Goal: Information Seeking & Learning: Compare options

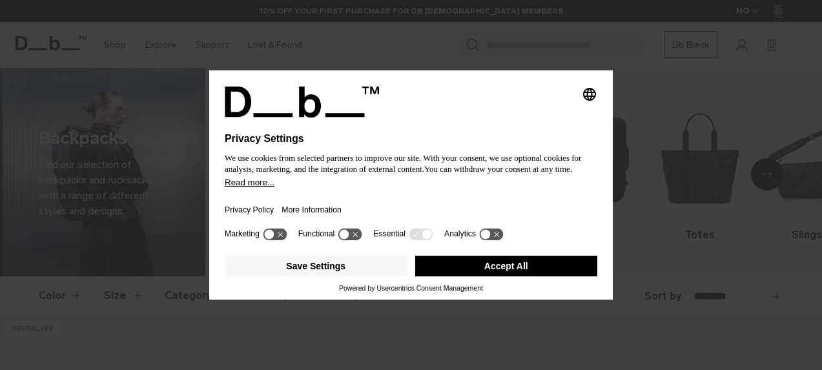
click at [351, 233] on icon at bounding box center [350, 234] width 24 height 12
click at [344, 231] on icon at bounding box center [350, 234] width 24 height 12
click at [349, 265] on button "Save Settings" at bounding box center [316, 266] width 183 height 21
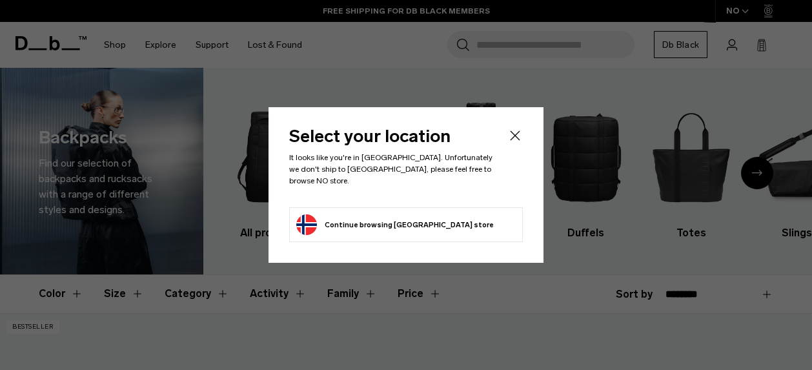
click at [412, 214] on button "Continue browsing Norway store Continue shopping in Norway" at bounding box center [395, 224] width 198 height 21
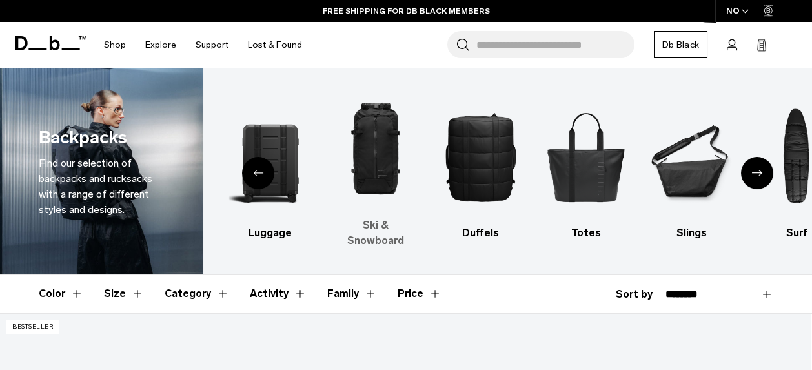
click at [382, 158] on img "3 / 10" at bounding box center [376, 149] width 83 height 124
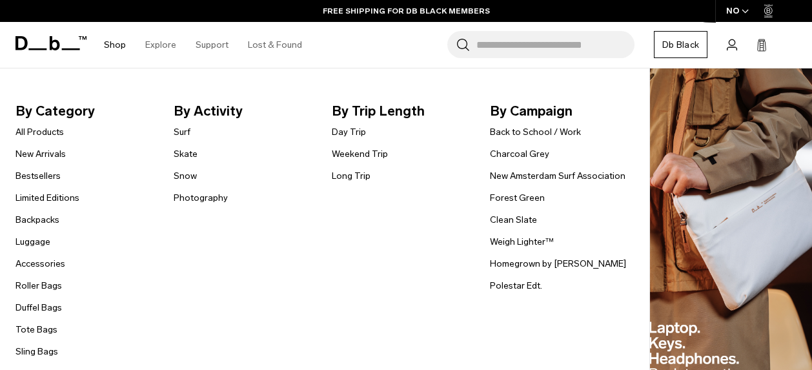
scroll to position [193, 0]
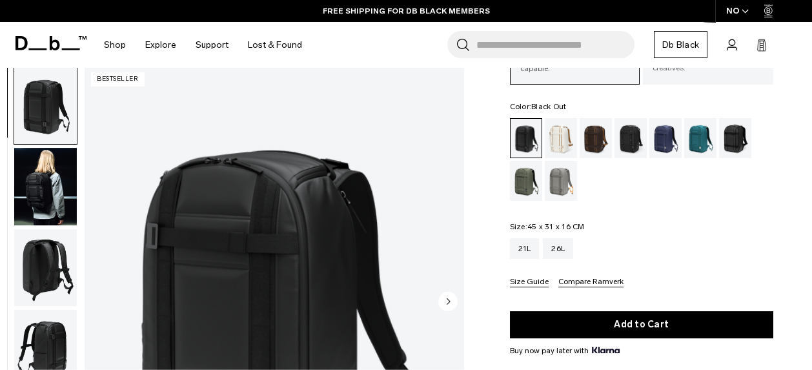
scroll to position [193, 0]
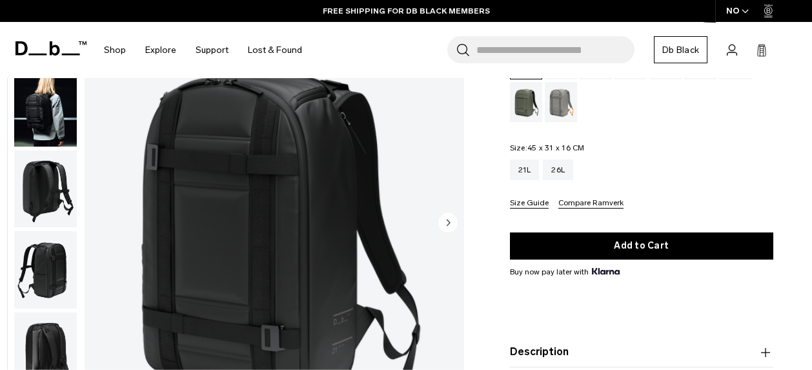
click at [448, 213] on div "01 / 08 Bestseller" at bounding box center [275, 224] width 380 height 474
click at [454, 220] on circle "Next slide" at bounding box center [448, 221] width 19 height 19
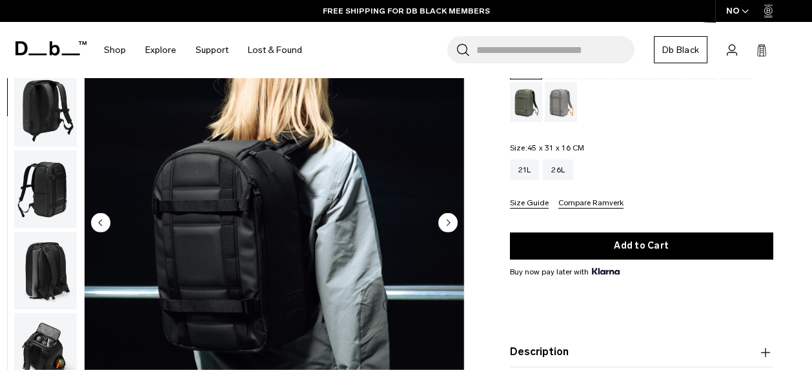
click at [453, 220] on circle "Next slide" at bounding box center [448, 221] width 19 height 19
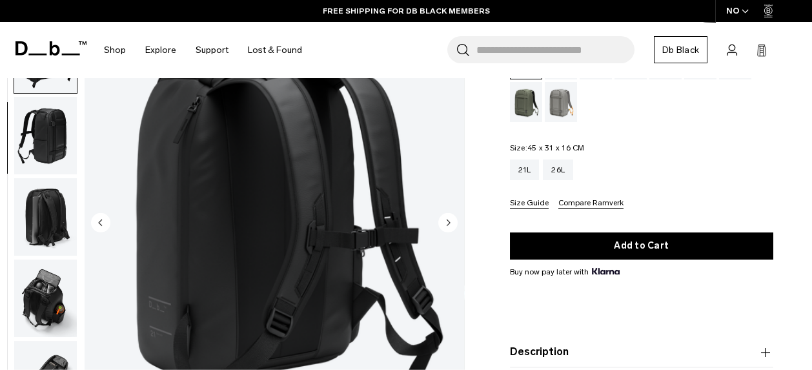
scroll to position [162, 0]
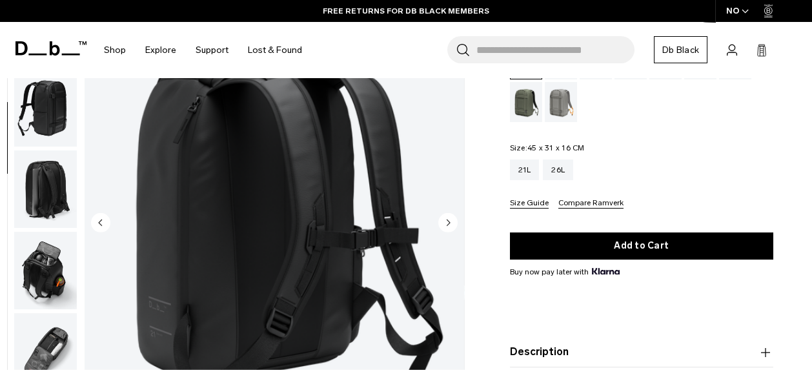
click at [453, 220] on circle "Next slide" at bounding box center [448, 221] width 19 height 19
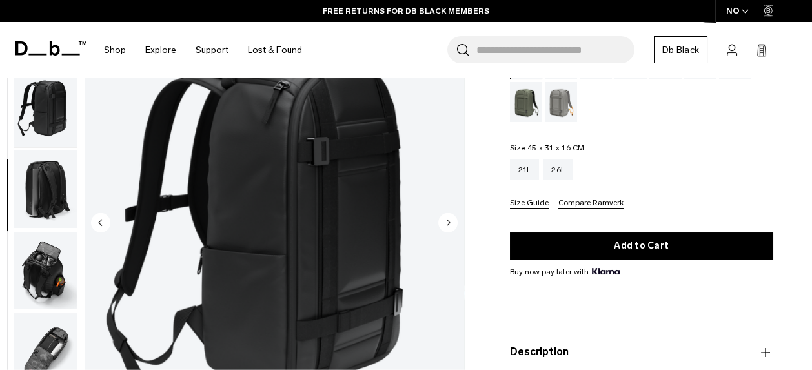
scroll to position [173, 0]
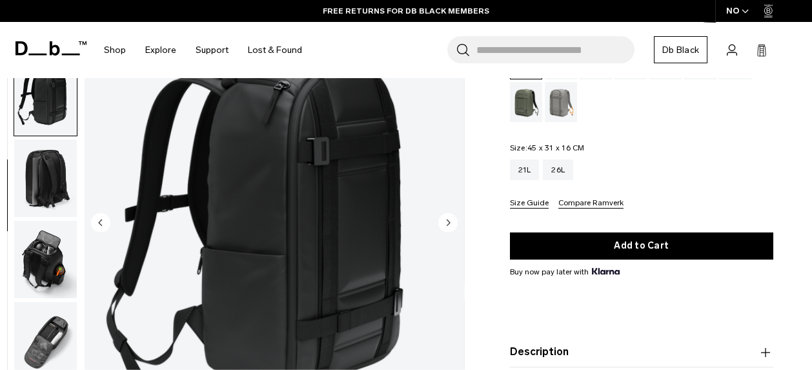
click at [453, 220] on circle "Next slide" at bounding box center [448, 221] width 19 height 19
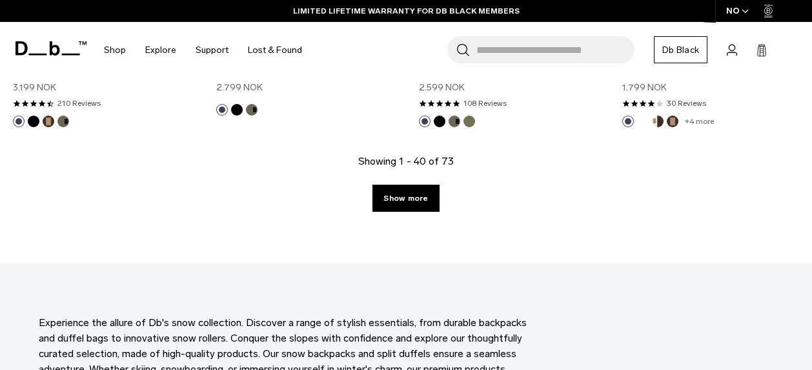
scroll to position [3487, 0]
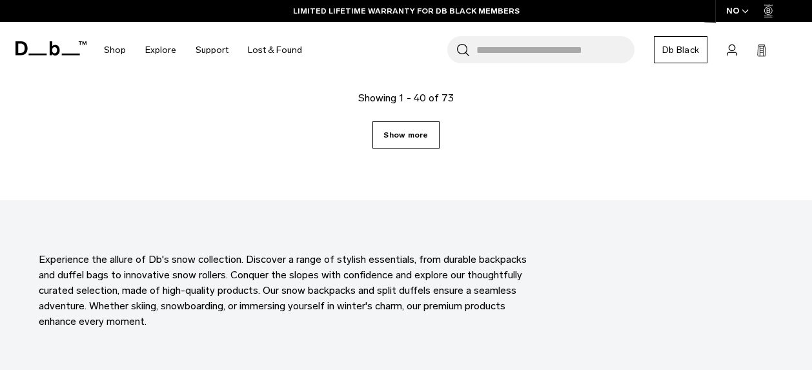
click at [391, 121] on link "Show more" at bounding box center [406, 134] width 67 height 27
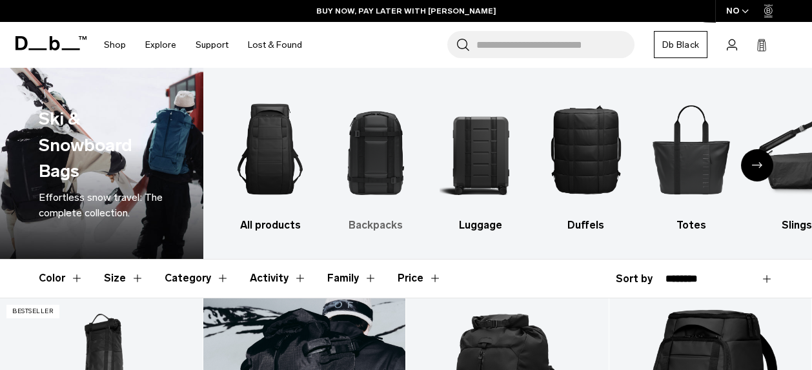
click at [386, 160] on img "2 / 10" at bounding box center [376, 149] width 83 height 124
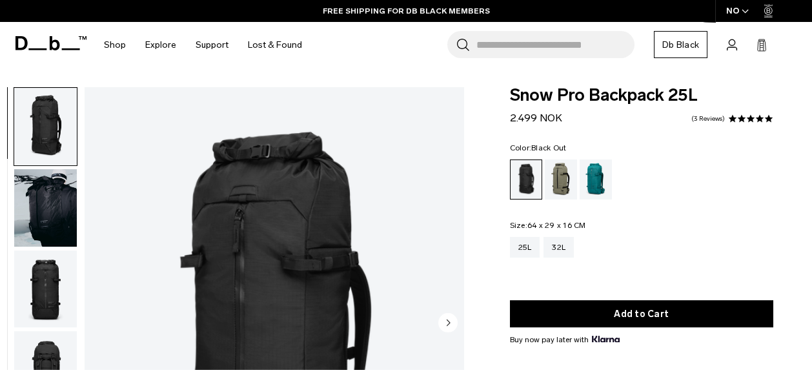
click at [52, 214] on img "button" at bounding box center [45, 208] width 63 height 78
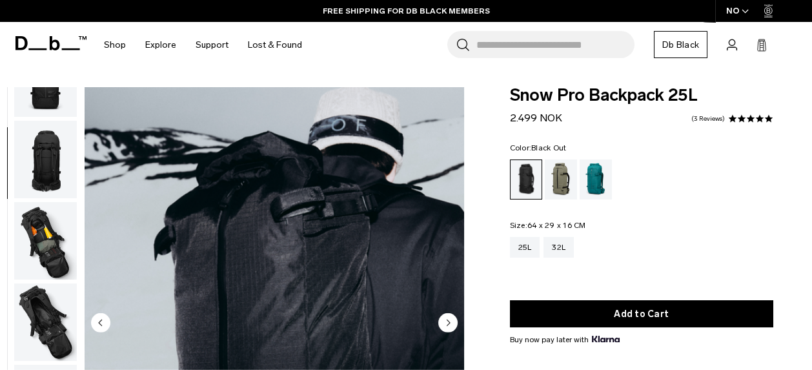
click at [53, 139] on img "button" at bounding box center [45, 160] width 63 height 78
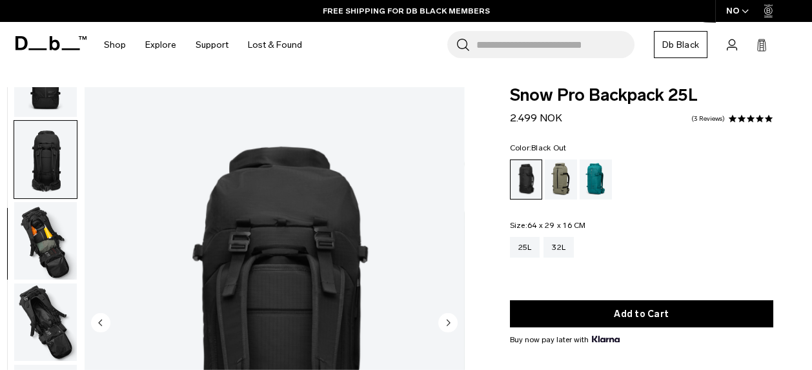
scroll to position [243, 0]
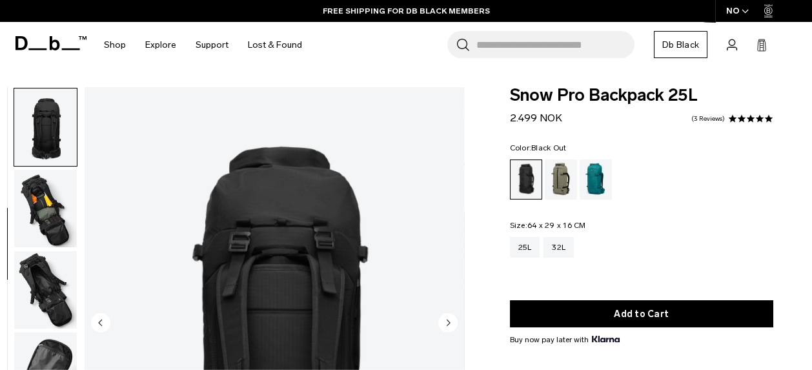
click at [54, 185] on img "button" at bounding box center [45, 209] width 63 height 78
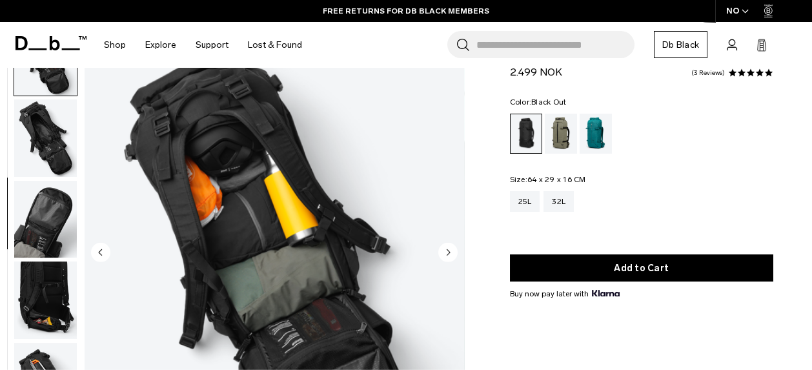
scroll to position [64, 0]
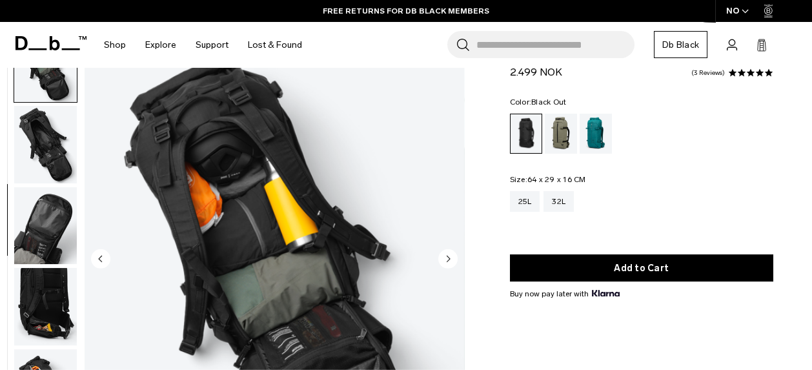
click at [60, 157] on img "button" at bounding box center [45, 145] width 63 height 78
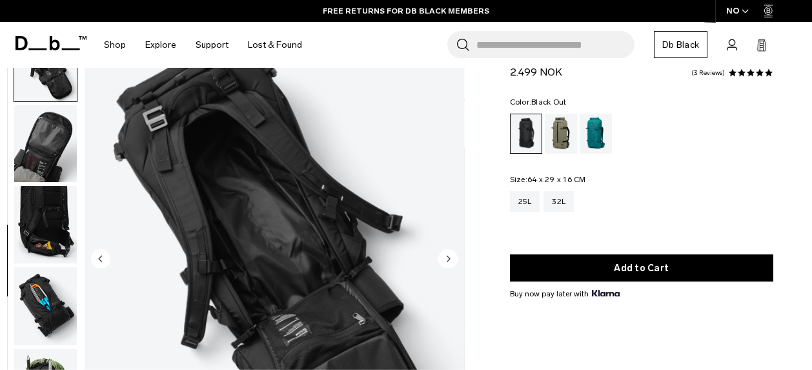
click at [53, 169] on img "button" at bounding box center [45, 144] width 63 height 78
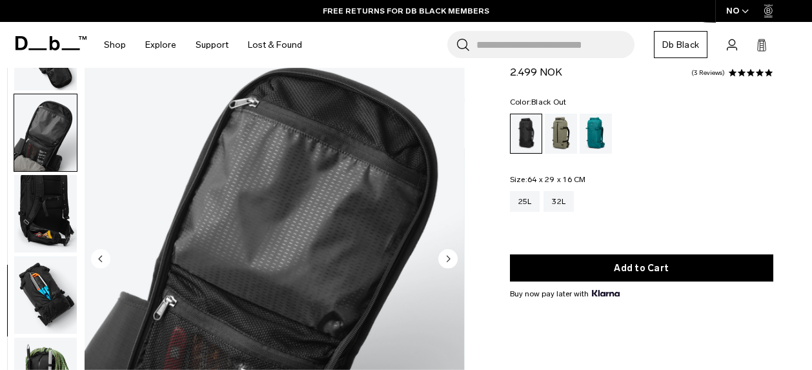
click at [45, 198] on img "button" at bounding box center [45, 214] width 63 height 78
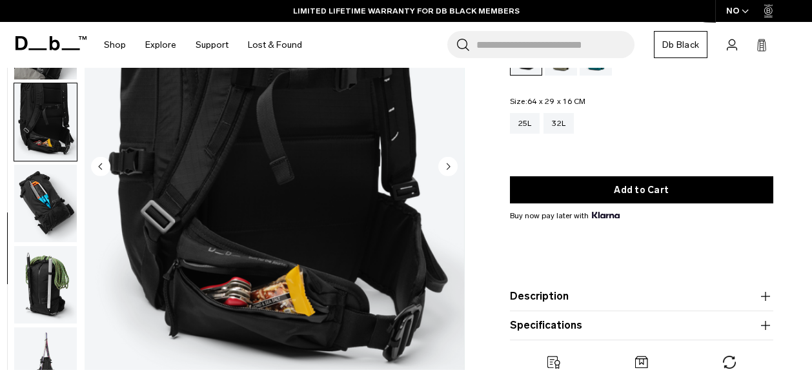
scroll to position [258, 0]
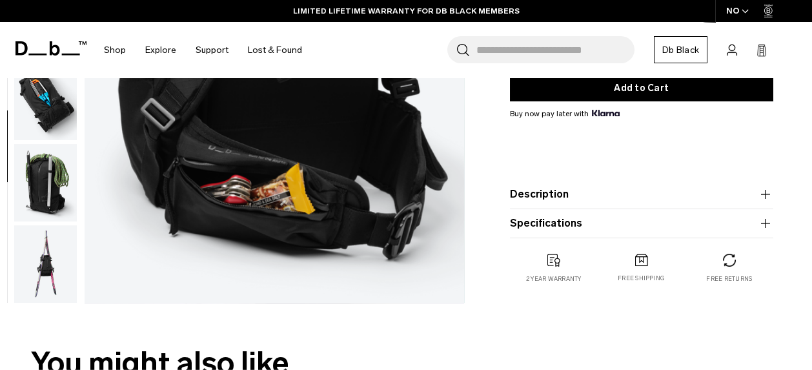
click at [45, 100] on img "button" at bounding box center [45, 102] width 63 height 78
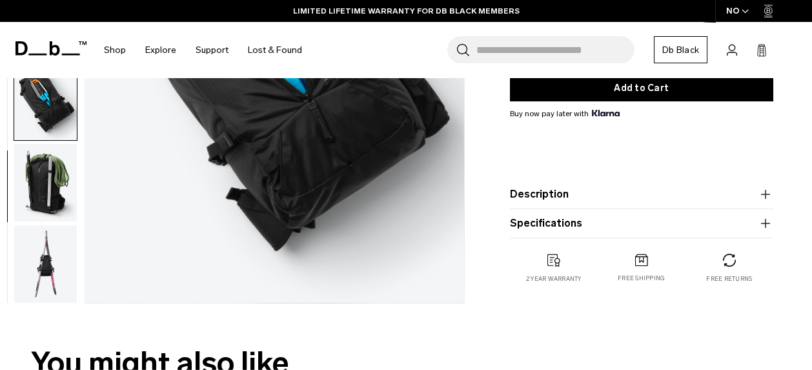
scroll to position [417, 0]
click at [59, 177] on img "button" at bounding box center [45, 182] width 63 height 78
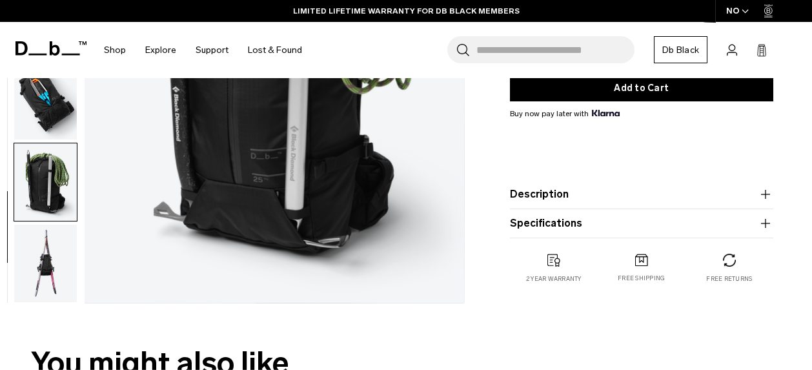
click at [53, 273] on img "button" at bounding box center [45, 264] width 63 height 78
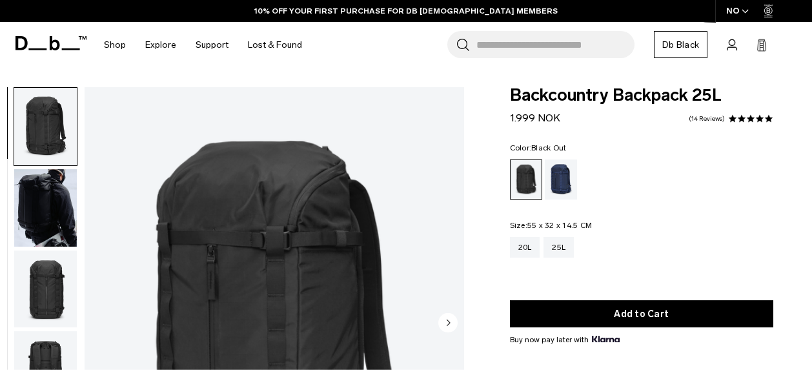
click at [47, 218] on img "button" at bounding box center [45, 208] width 63 height 78
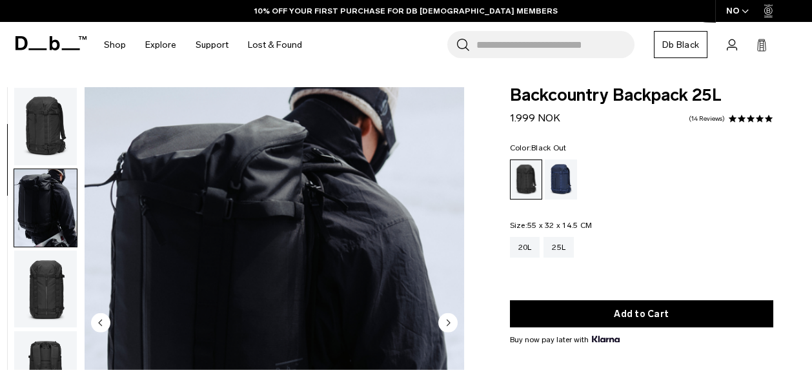
click at [54, 138] on img "button" at bounding box center [45, 127] width 63 height 78
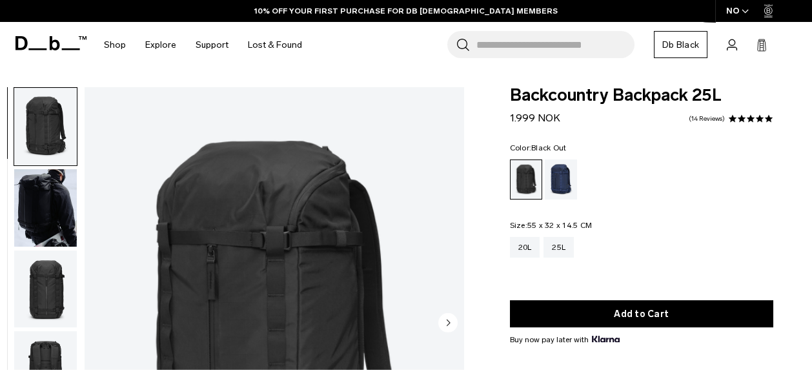
click at [51, 209] on img "button" at bounding box center [45, 208] width 63 height 78
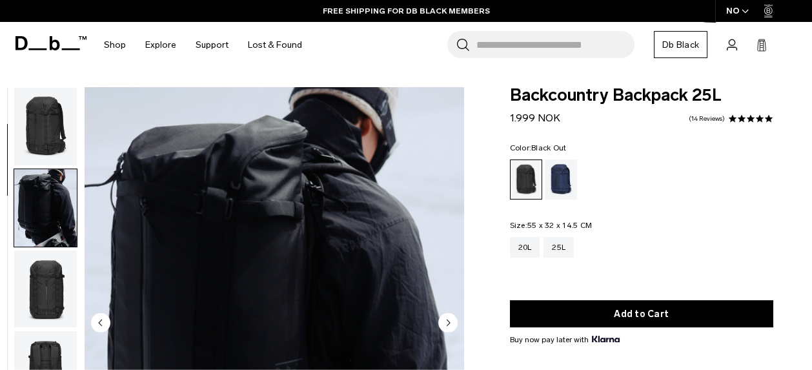
click at [58, 131] on img "button" at bounding box center [45, 127] width 63 height 78
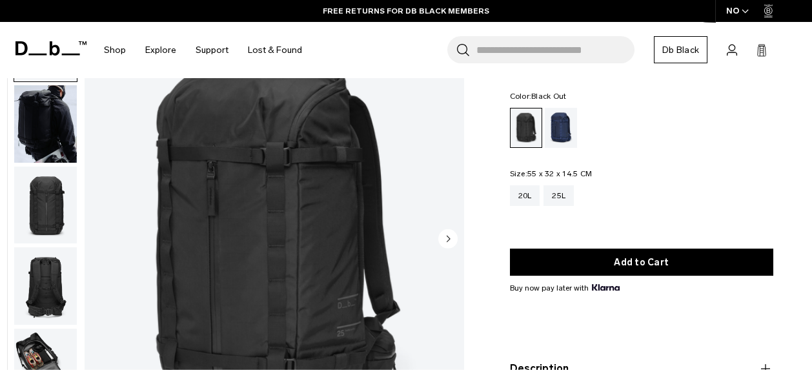
scroll to position [64, 0]
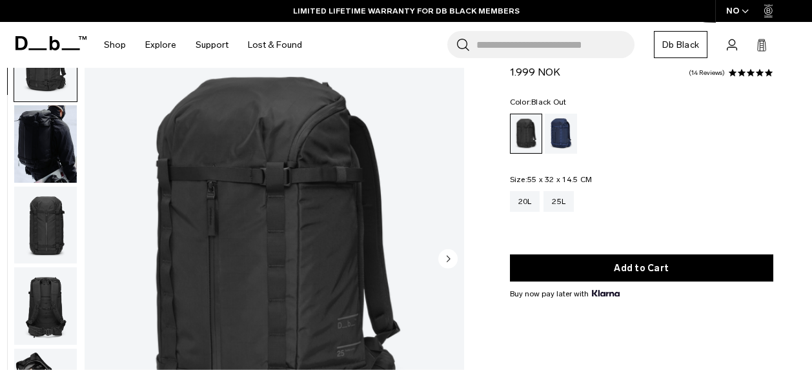
click at [48, 121] on img "button" at bounding box center [45, 144] width 63 height 78
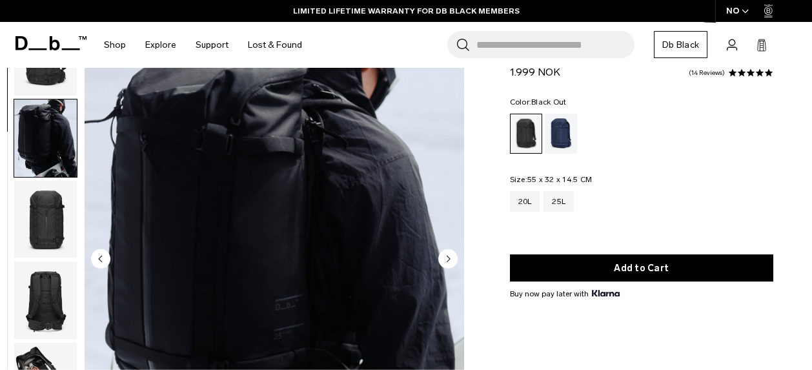
scroll to position [0, 0]
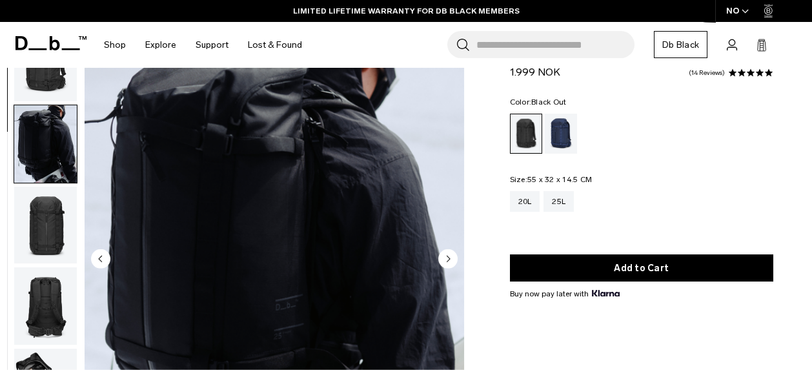
click at [48, 248] on img "button" at bounding box center [45, 226] width 63 height 78
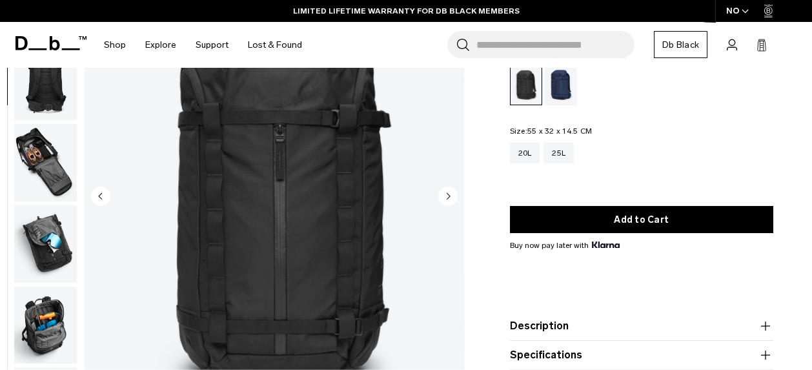
scroll to position [193, 0]
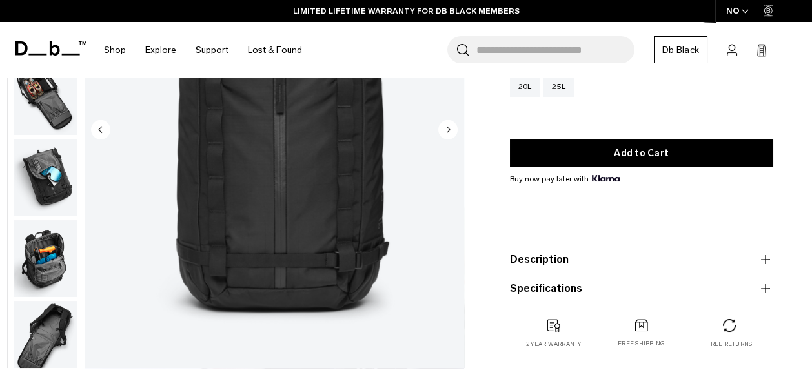
click at [702, 259] on button "Description" at bounding box center [642, 260] width 264 height 16
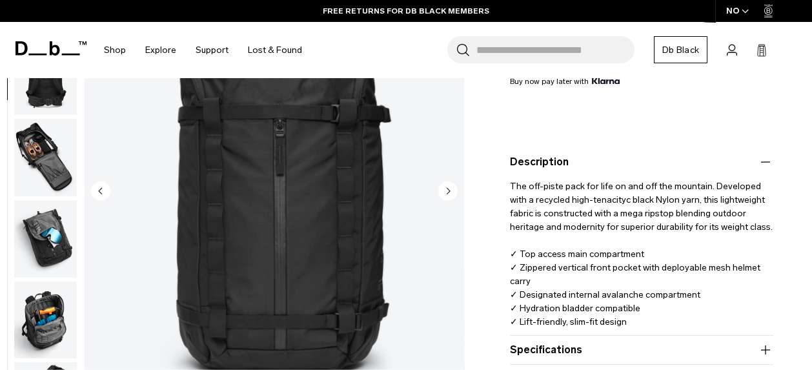
scroll to position [322, 0]
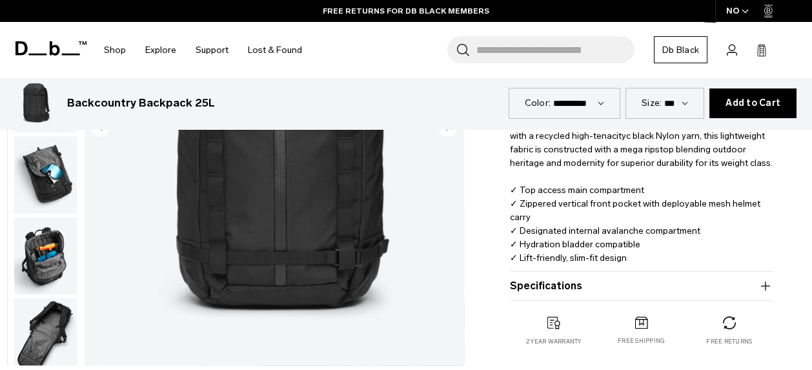
click at [721, 290] on button "Specifications" at bounding box center [642, 286] width 264 height 16
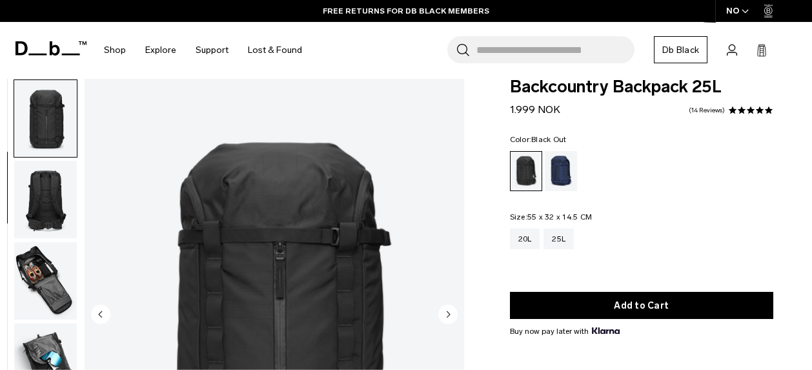
scroll to position [0, 0]
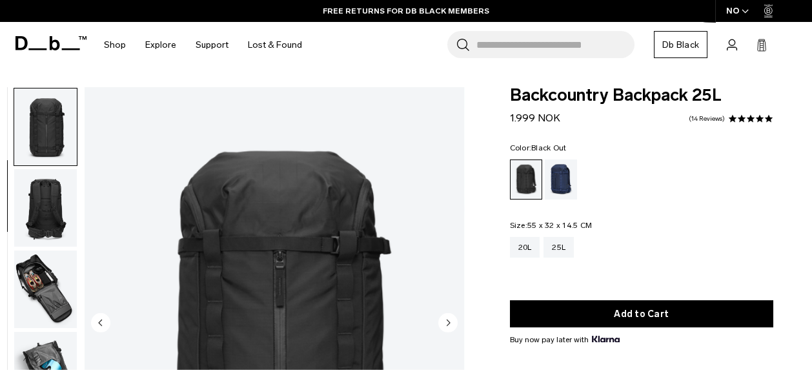
click at [26, 116] on img "button" at bounding box center [45, 127] width 63 height 78
click at [33, 218] on img "button" at bounding box center [45, 208] width 63 height 78
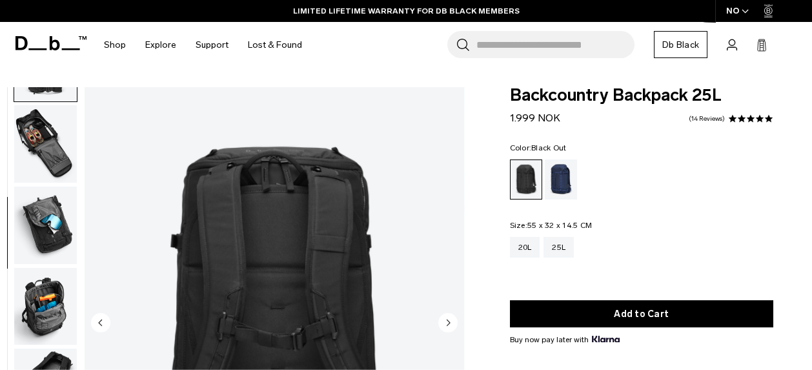
click at [43, 143] on img "button" at bounding box center [45, 144] width 63 height 78
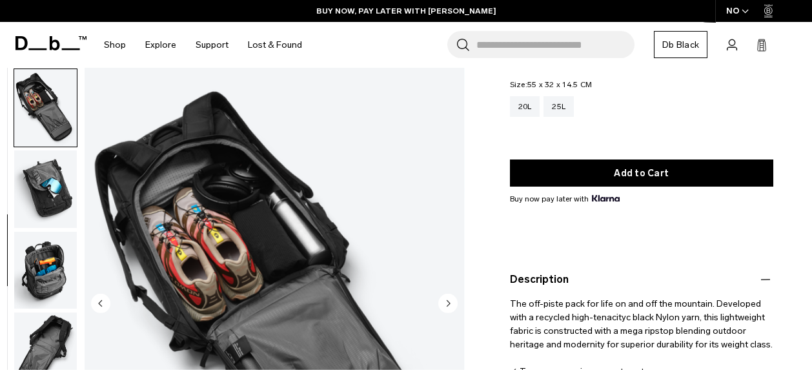
scroll to position [129, 0]
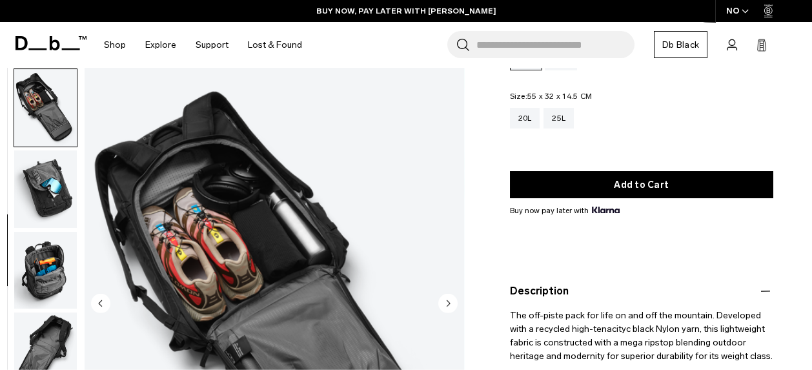
click at [50, 188] on img "button" at bounding box center [45, 189] width 63 height 78
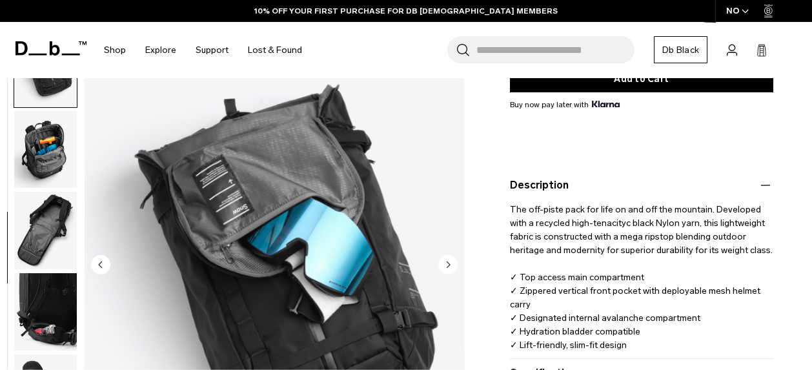
scroll to position [258, 0]
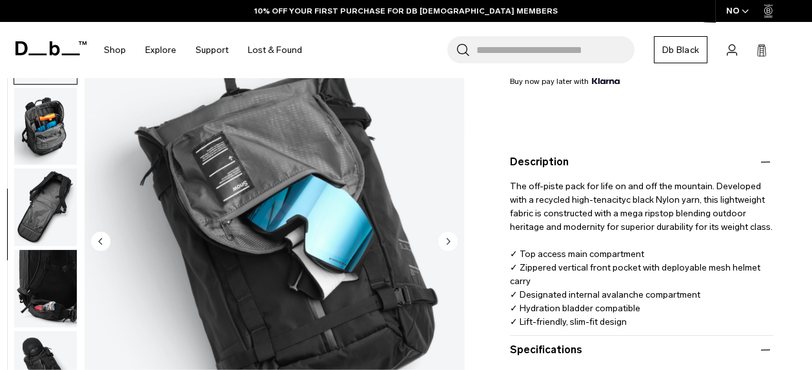
click at [53, 140] on img "button" at bounding box center [45, 126] width 63 height 78
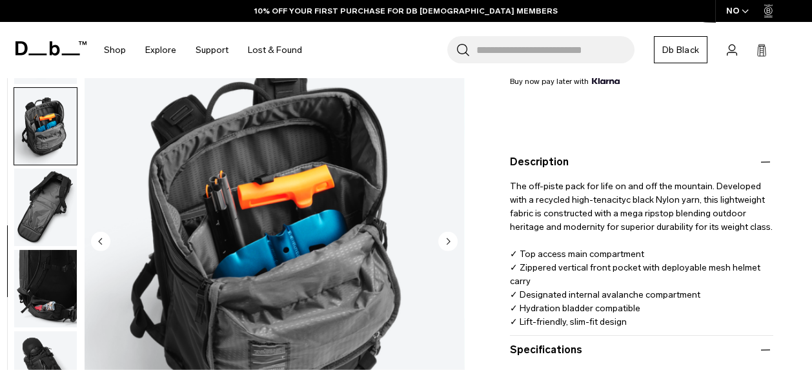
scroll to position [488, 0]
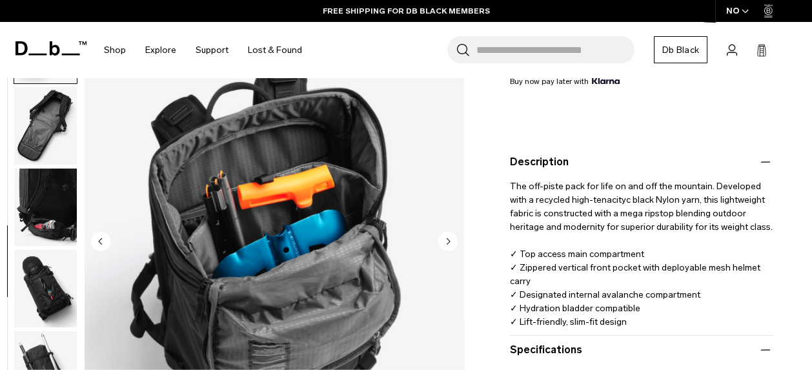
click at [56, 141] on img "button" at bounding box center [45, 126] width 63 height 78
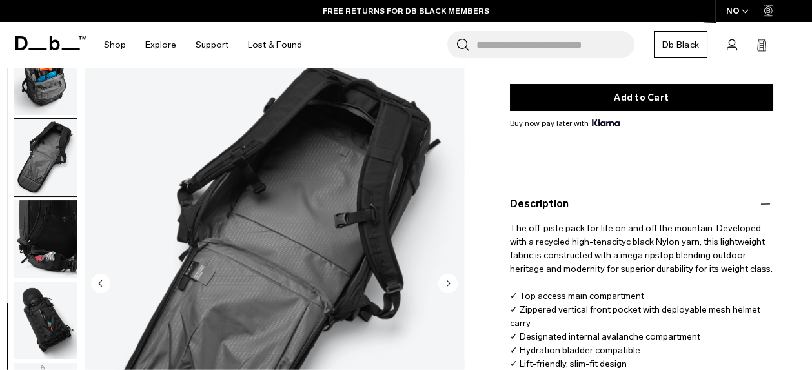
scroll to position [193, 0]
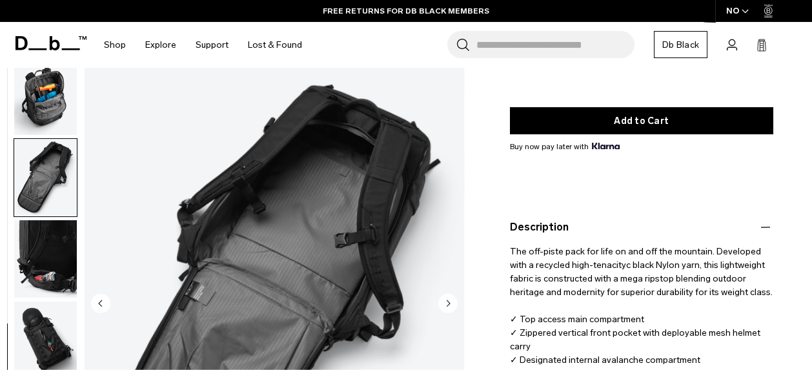
click at [40, 256] on img "button" at bounding box center [45, 259] width 63 height 78
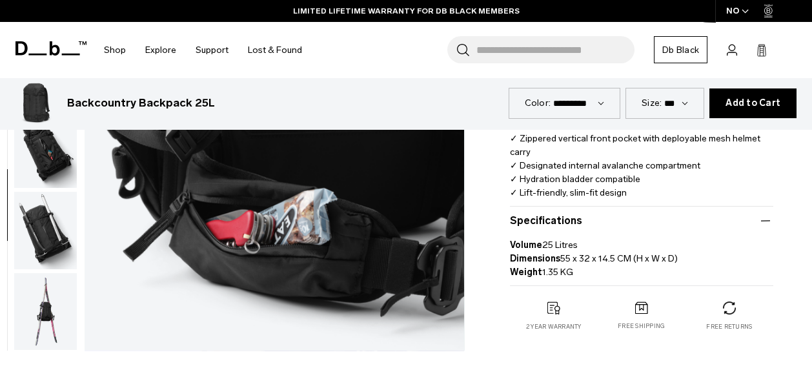
scroll to position [322, 0]
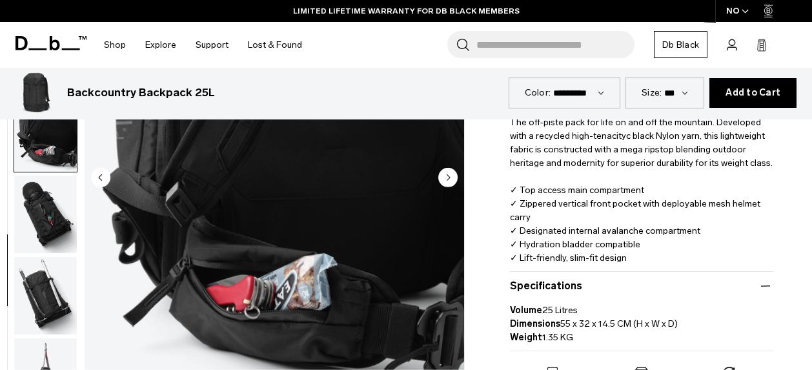
click at [37, 213] on img "button" at bounding box center [45, 215] width 63 height 78
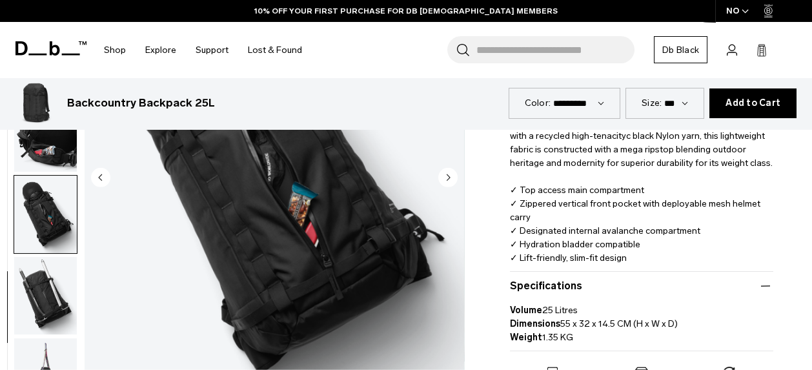
click at [52, 280] on img "button" at bounding box center [45, 296] width 63 height 78
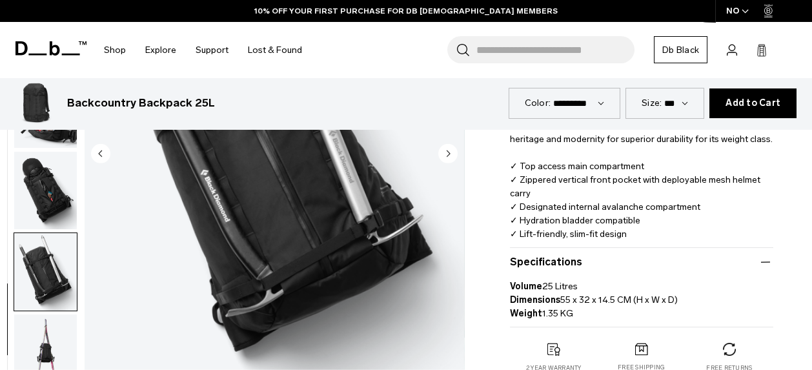
scroll to position [388, 0]
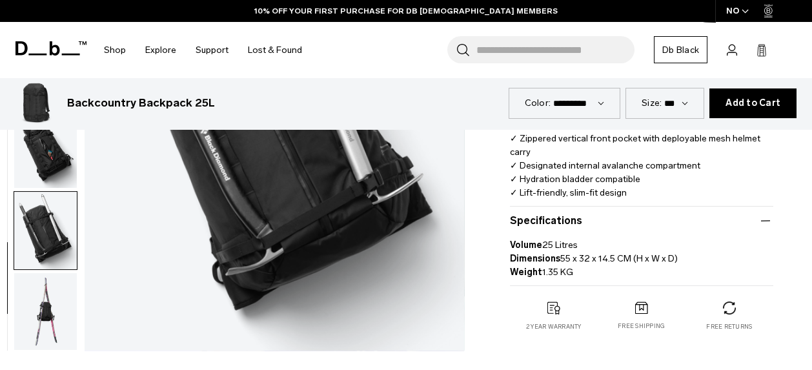
click at [46, 308] on img "button" at bounding box center [45, 312] width 63 height 78
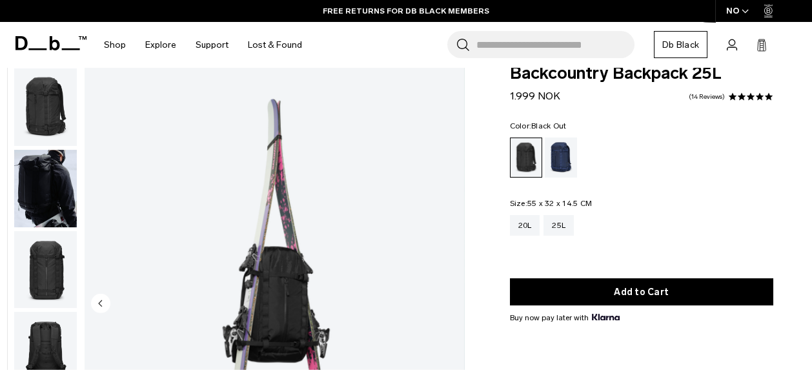
scroll to position [0, 0]
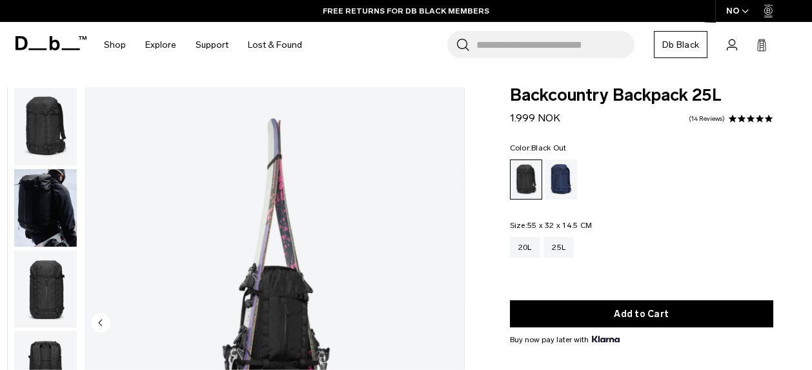
click at [39, 136] on img "button" at bounding box center [45, 127] width 63 height 78
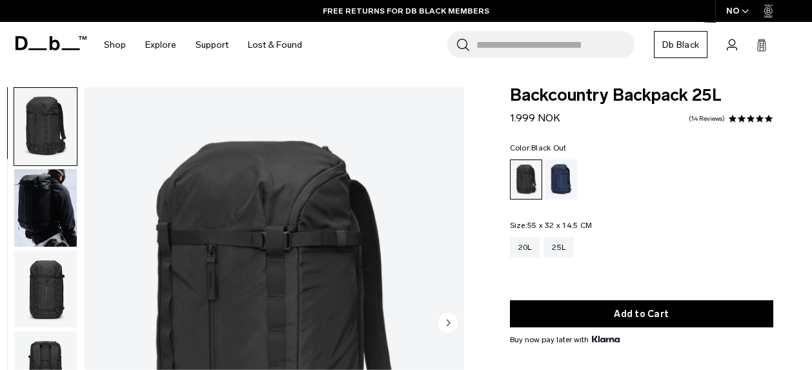
click at [51, 194] on img "button" at bounding box center [45, 208] width 63 height 78
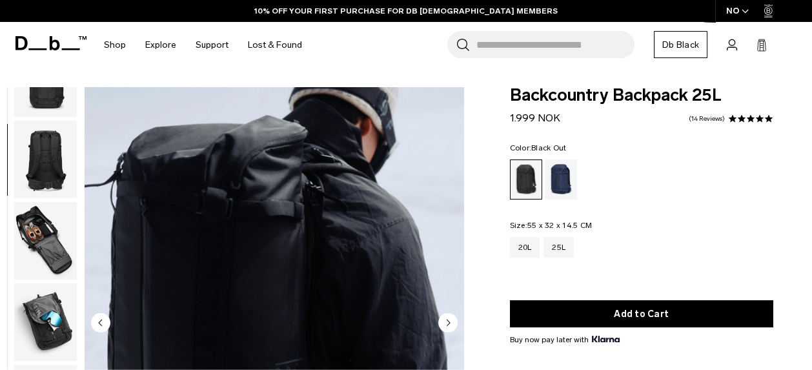
click at [50, 160] on img "button" at bounding box center [45, 160] width 63 height 78
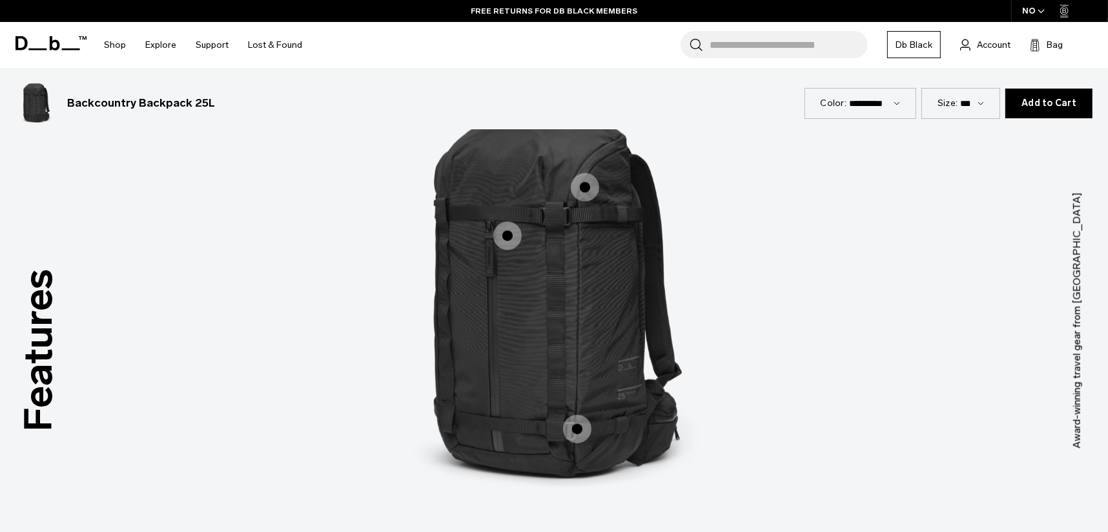
scroll to position [1669, 0]
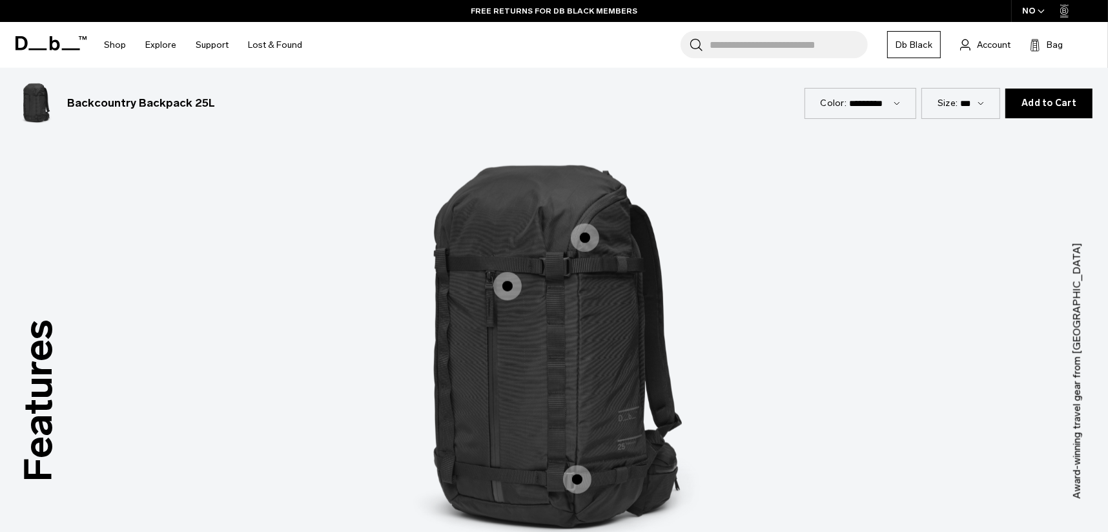
click at [586, 236] on span "1 / 3" at bounding box center [585, 237] width 28 height 28
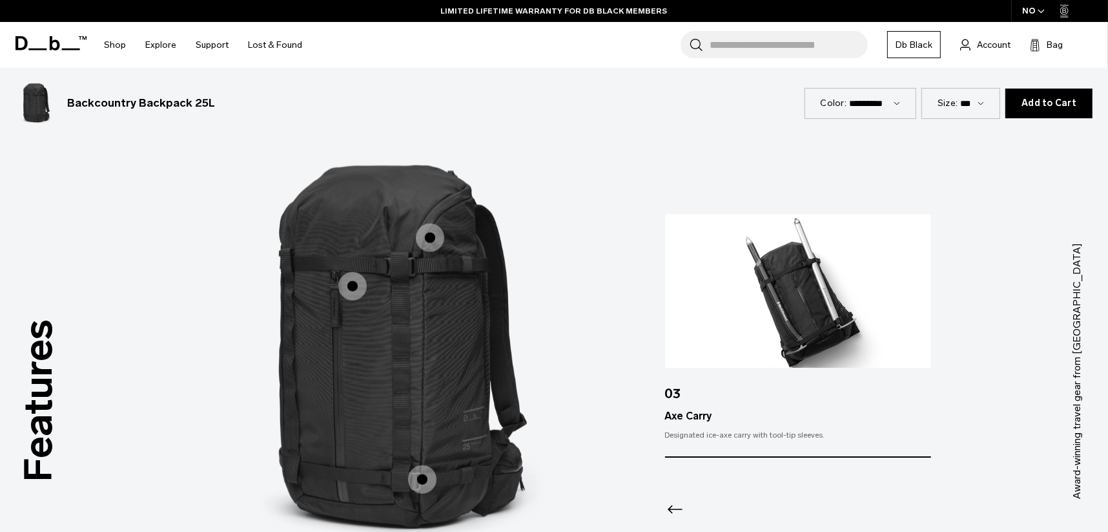
drag, startPoint x: 338, startPoint y: 296, endPoint x: 353, endPoint y: 288, distance: 17.3
click at [345, 292] on label "Vertical front pocket" at bounding box center [352, 286] width 31 height 31
click at [353, 287] on span "1 / 3" at bounding box center [352, 286] width 28 height 28
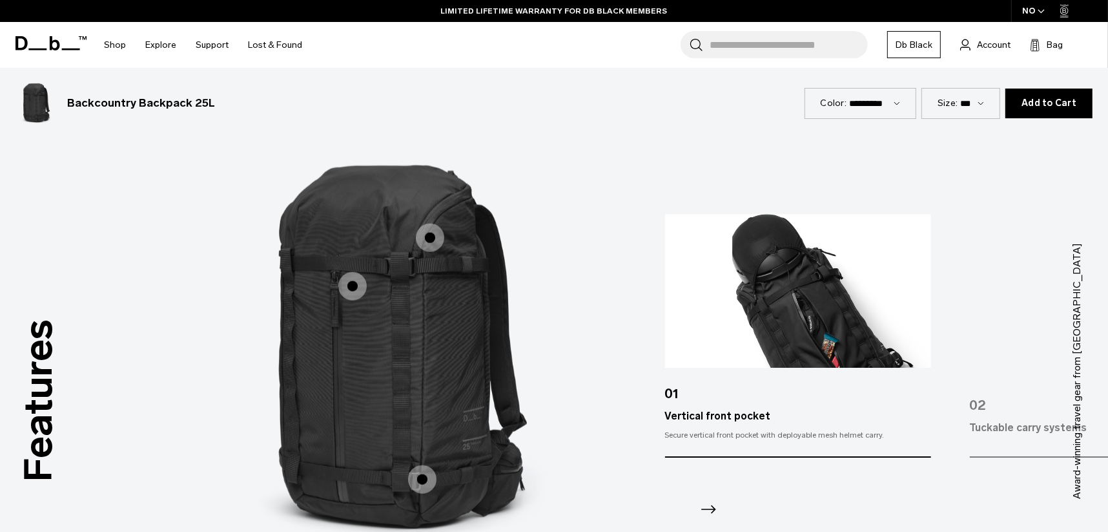
click at [421, 369] on span "1 / 3" at bounding box center [422, 479] width 28 height 28
click at [424, 369] on span "1 / 3" at bounding box center [422, 479] width 28 height 28
click at [423, 369] on span "1 / 3" at bounding box center [422, 479] width 28 height 28
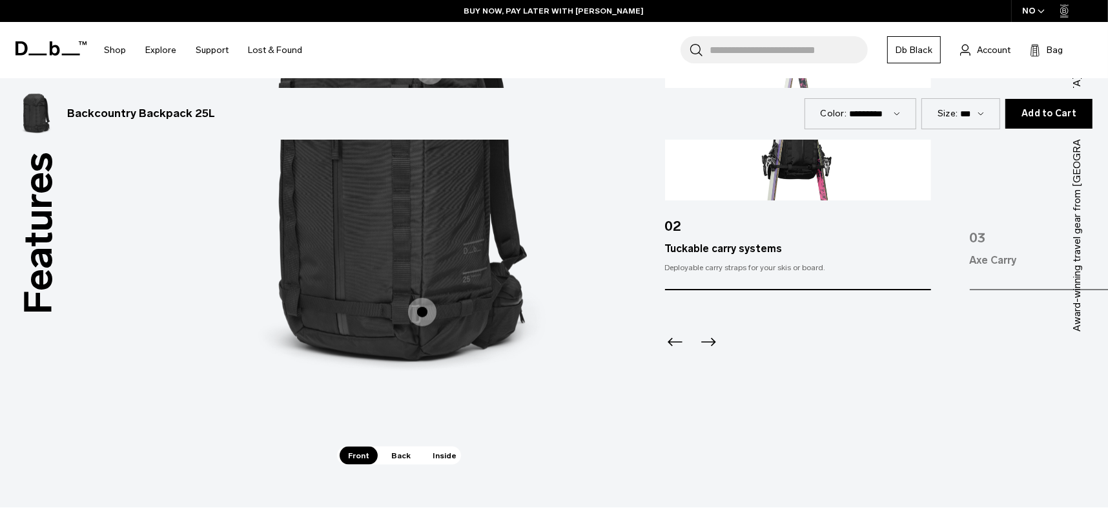
scroll to position [1992, 0]
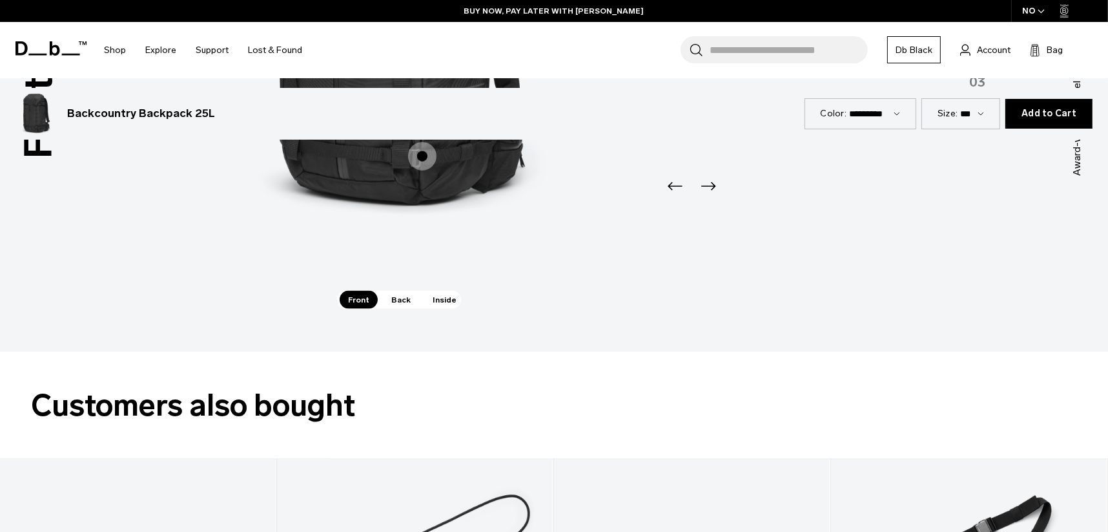
click at [403, 301] on span "Back" at bounding box center [401, 300] width 36 height 18
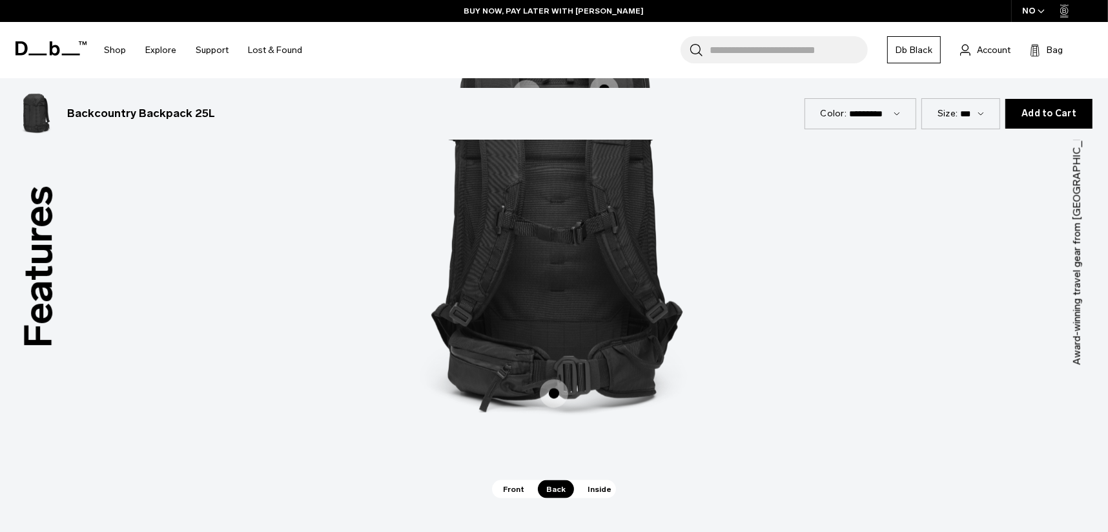
scroll to position [1669, 0]
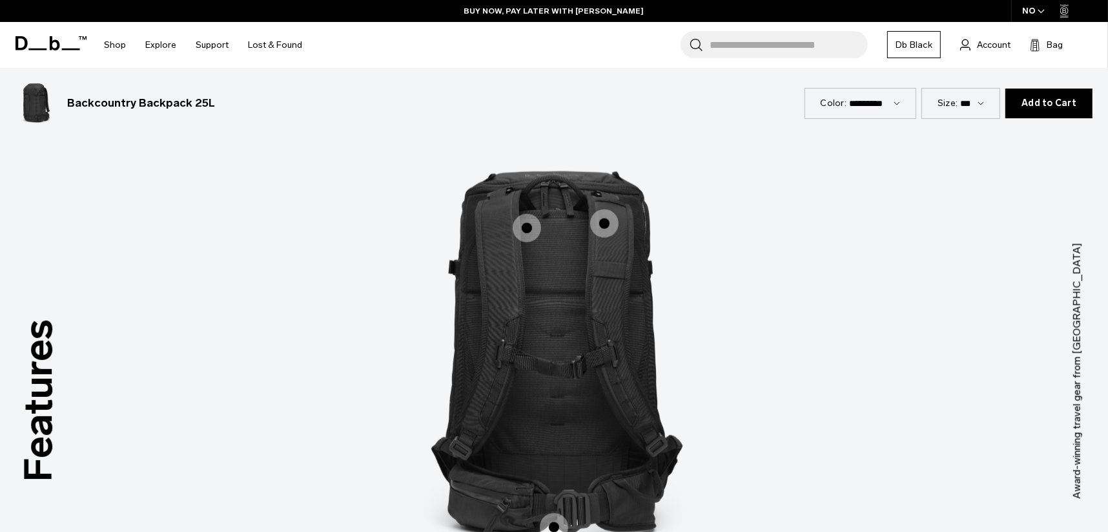
click at [554, 369] on span "2 / 3" at bounding box center [554, 527] width 28 height 28
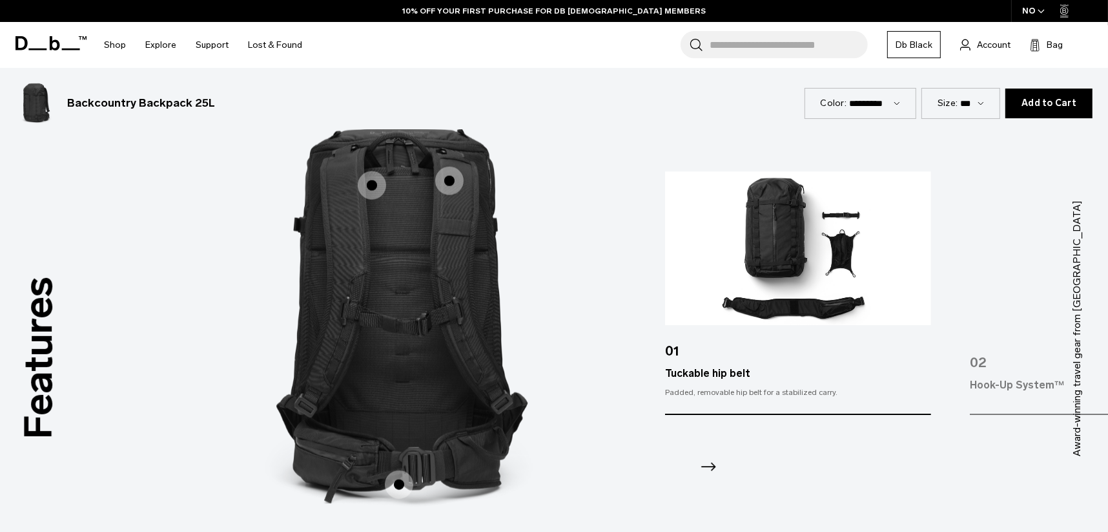
scroll to position [1733, 0]
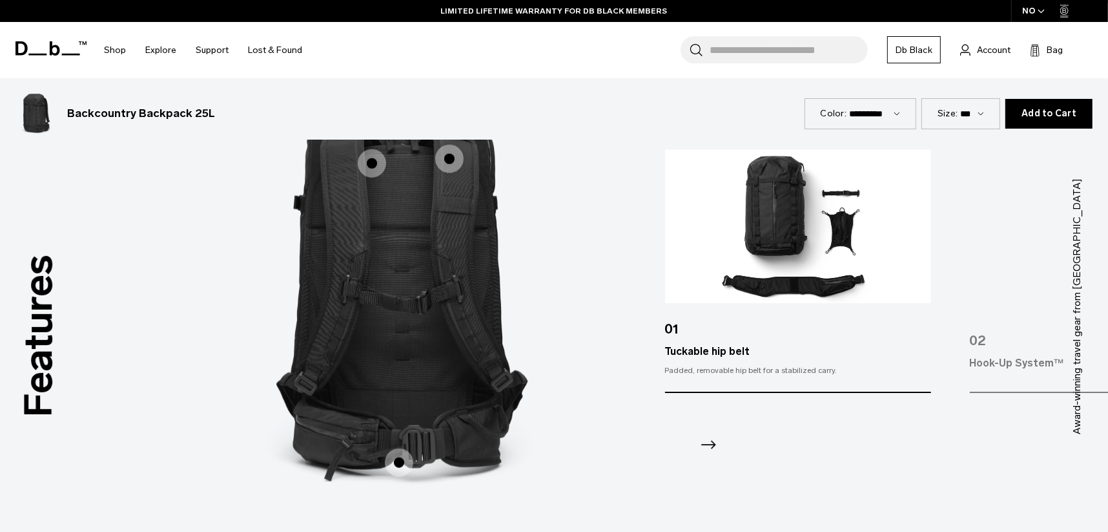
click at [712, 369] on icon "Next slide" at bounding box center [708, 445] width 21 height 21
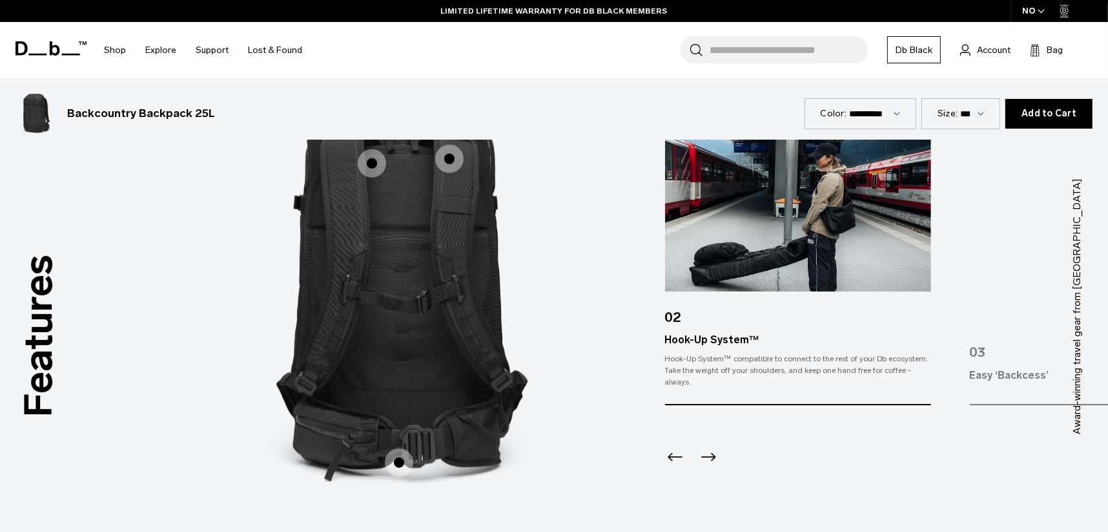
click at [710, 369] on icon "Next slide" at bounding box center [708, 456] width 21 height 21
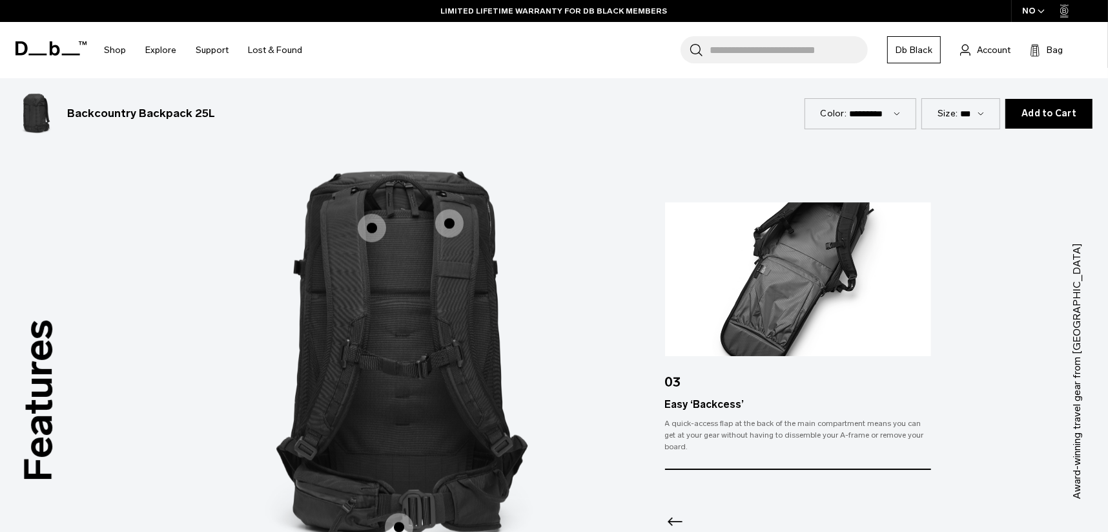
scroll to position [1863, 0]
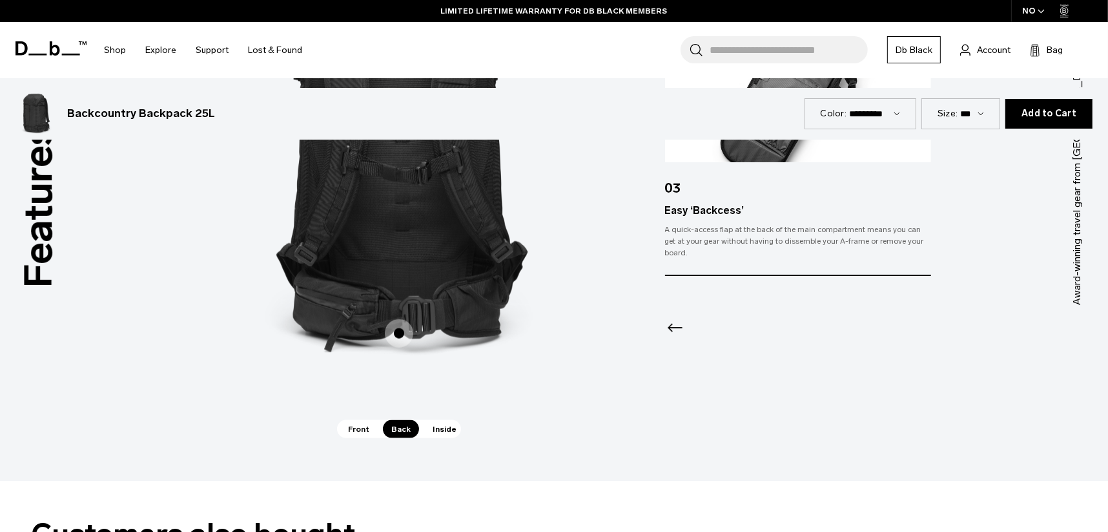
click at [440, 369] on span "Inside" at bounding box center [444, 429] width 41 height 18
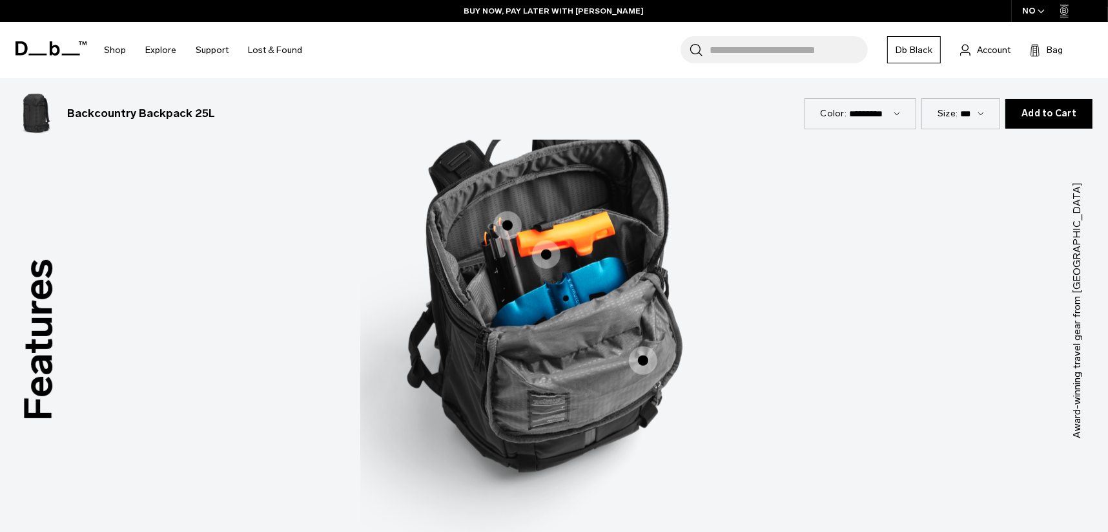
scroll to position [1733, 0]
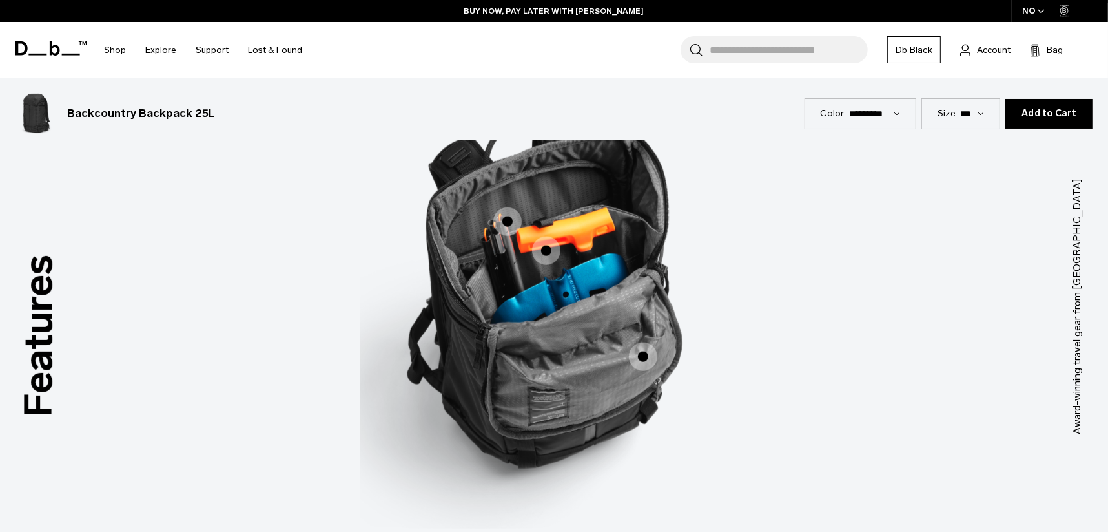
click at [510, 220] on span "3 / 3" at bounding box center [507, 221] width 28 height 28
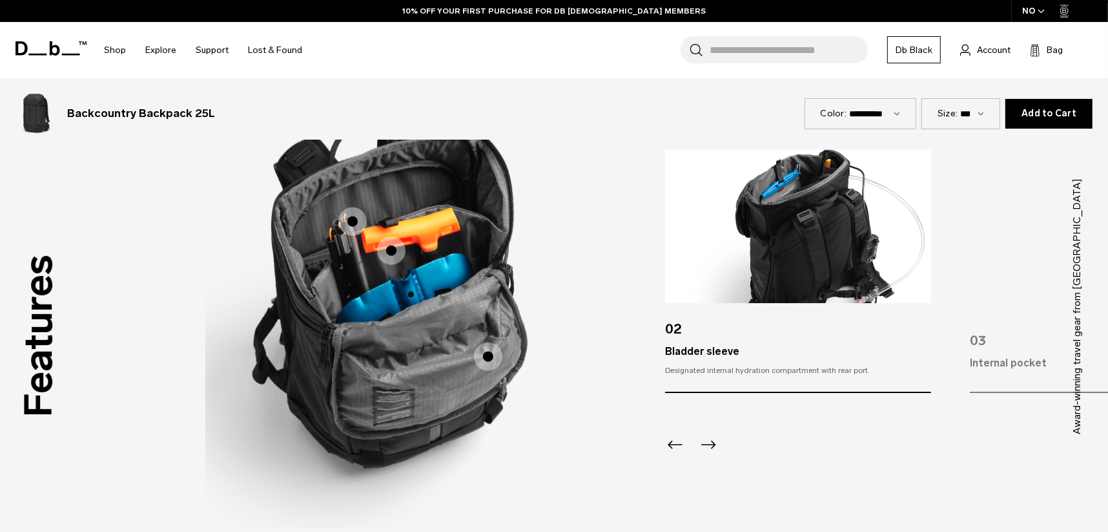
click at [705, 369] on icon "Next slide" at bounding box center [708, 445] width 21 height 21
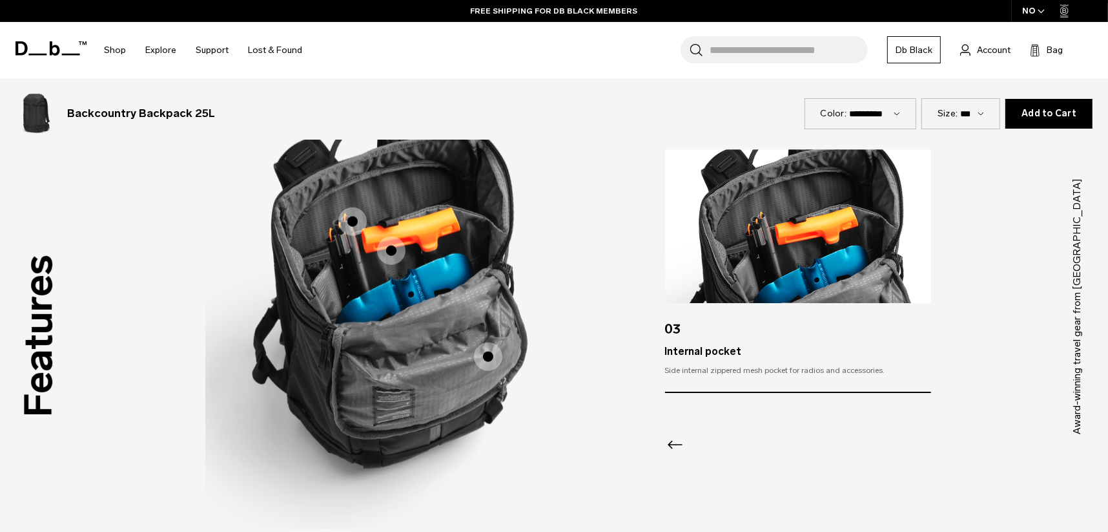
click at [485, 355] on span "3 / 3" at bounding box center [488, 356] width 28 height 28
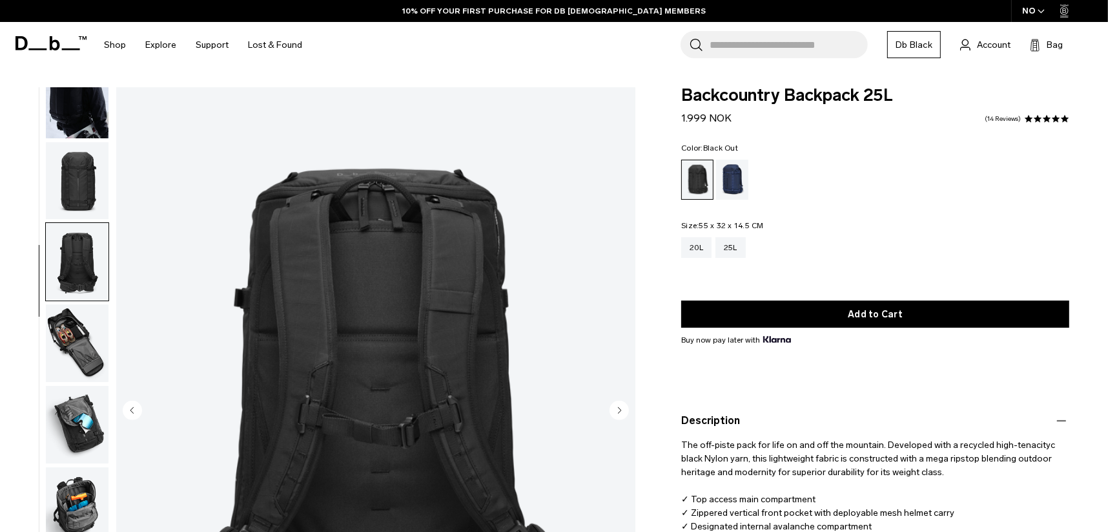
scroll to position [0, 0]
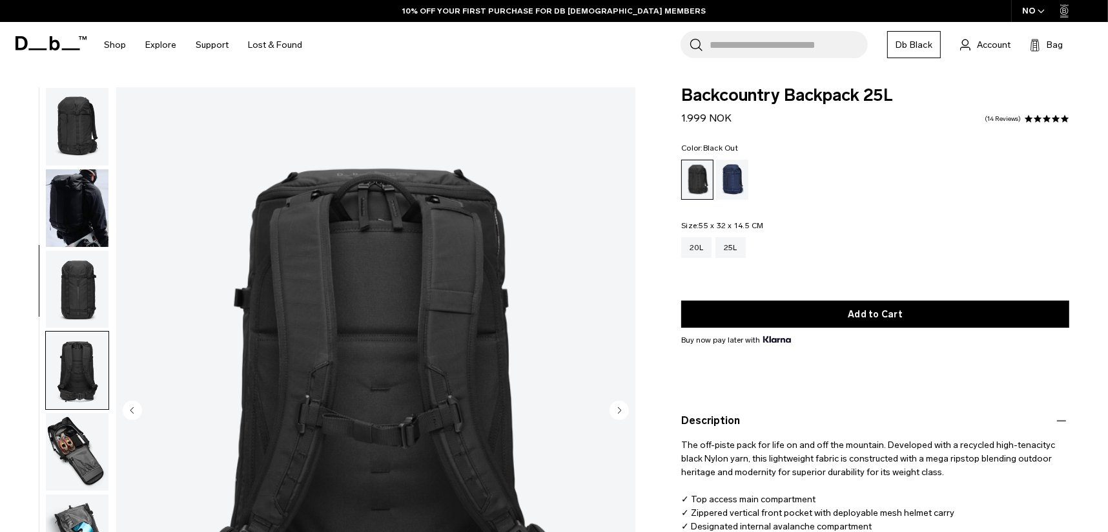
click at [81, 130] on img "button" at bounding box center [77, 127] width 63 height 78
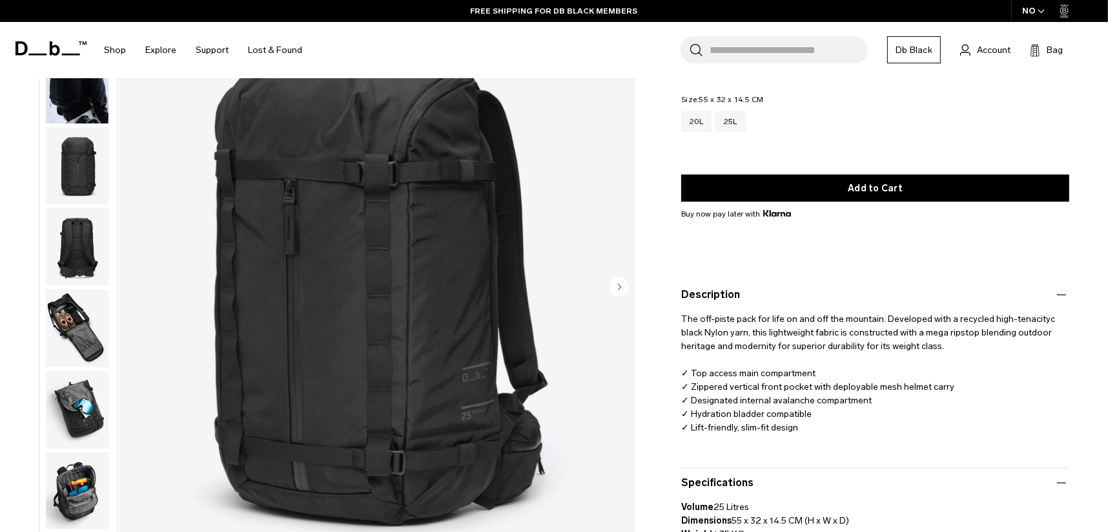
scroll to position [129, 0]
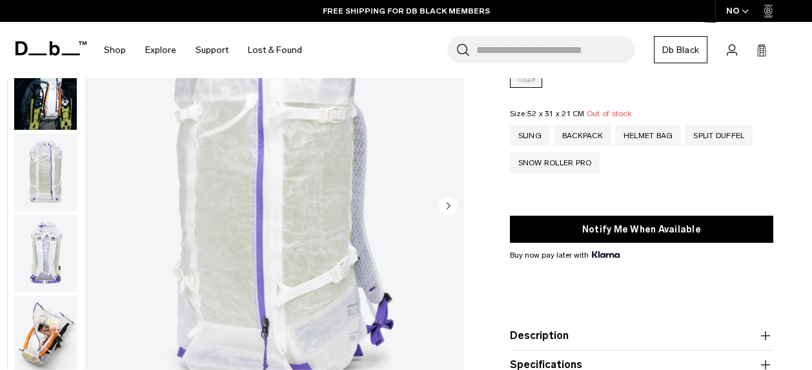
scroll to position [452, 0]
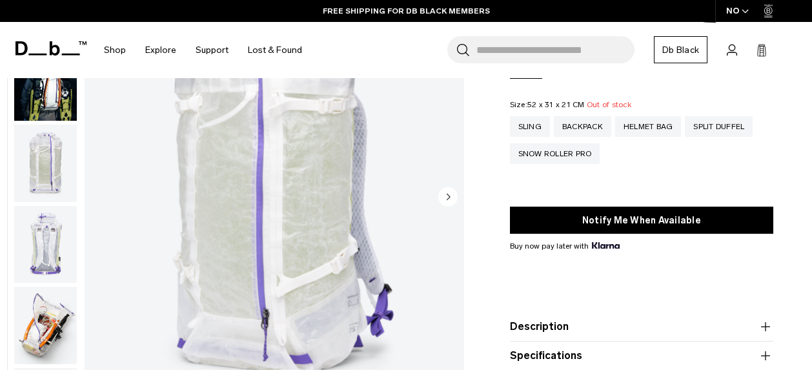
click at [444, 199] on circle "Next slide" at bounding box center [448, 196] width 19 height 19
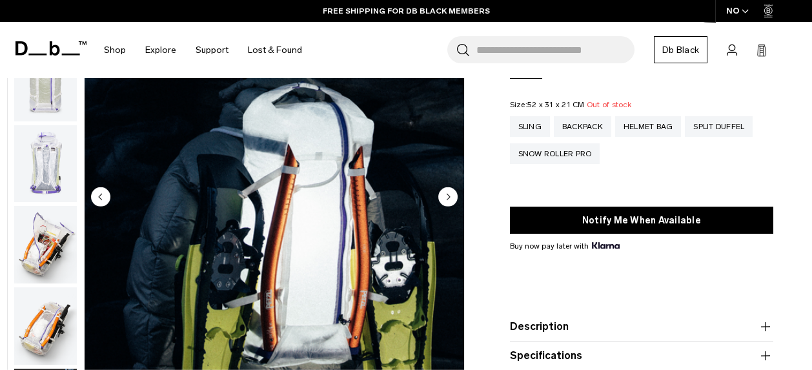
click at [444, 198] on circle "Next slide" at bounding box center [448, 196] width 19 height 19
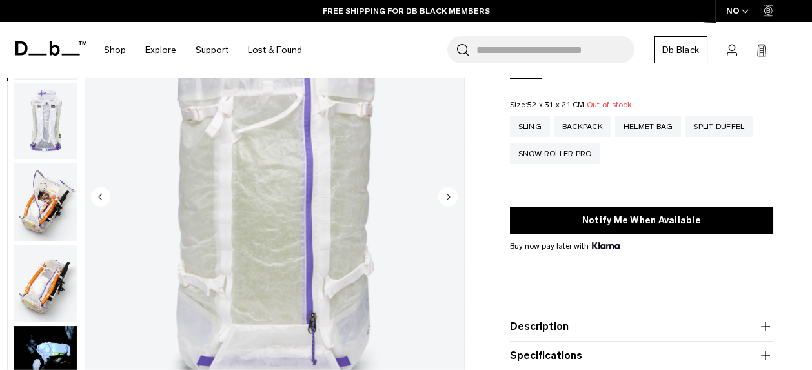
scroll to position [162, 0]
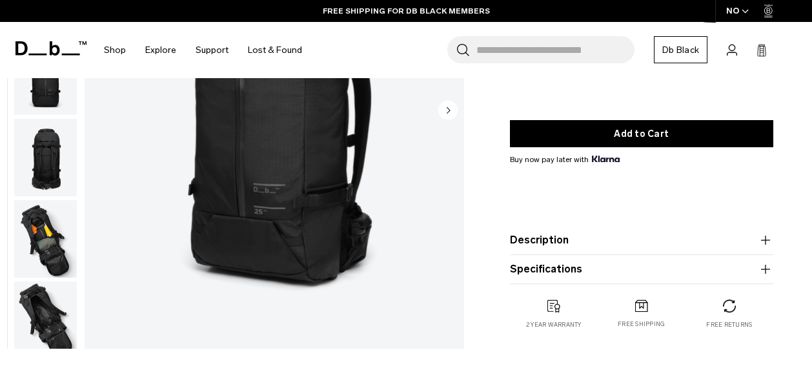
scroll to position [322, 0]
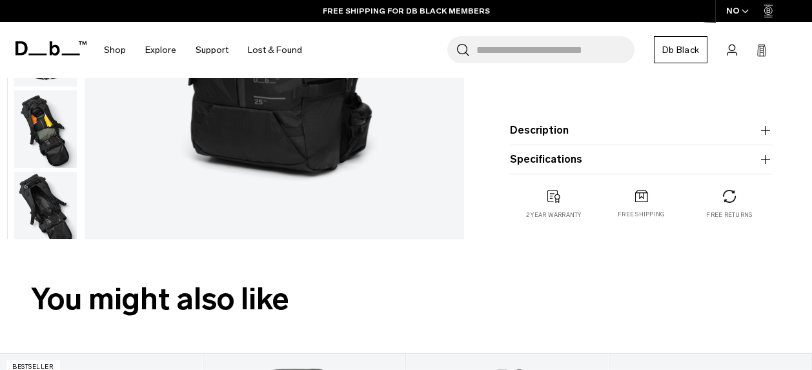
click at [749, 129] on button "Description" at bounding box center [642, 131] width 264 height 16
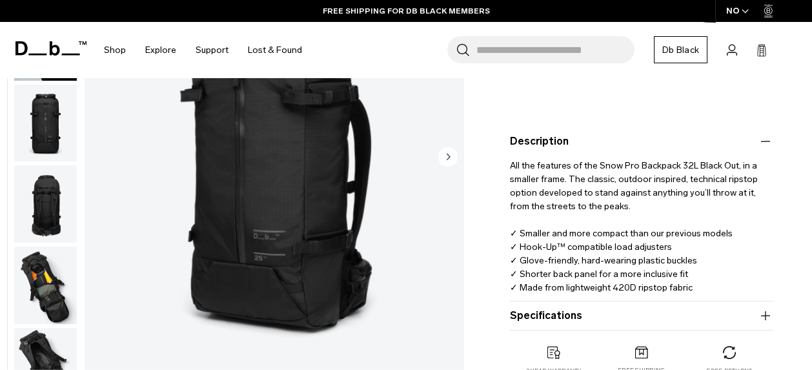
scroll to position [258, 0]
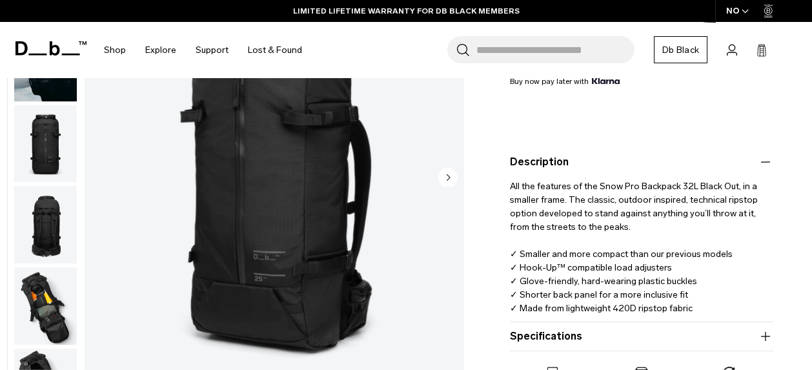
click at [769, 336] on icon "button" at bounding box center [765, 336] width 9 height 1
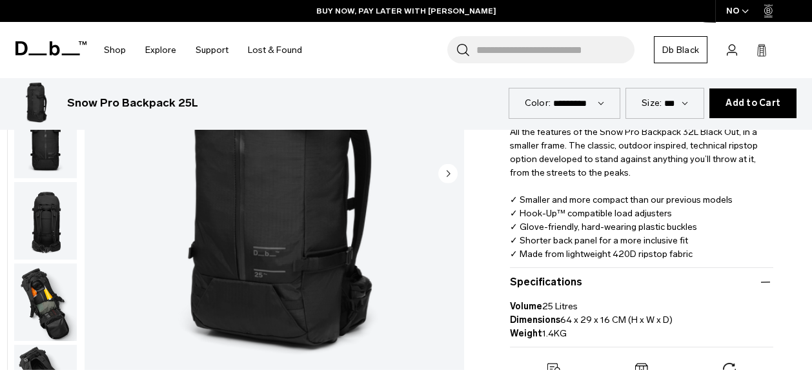
scroll to position [129, 0]
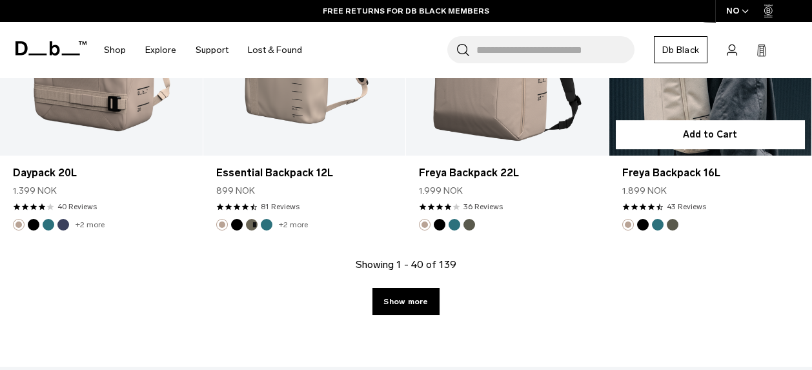
scroll to position [3487, 0]
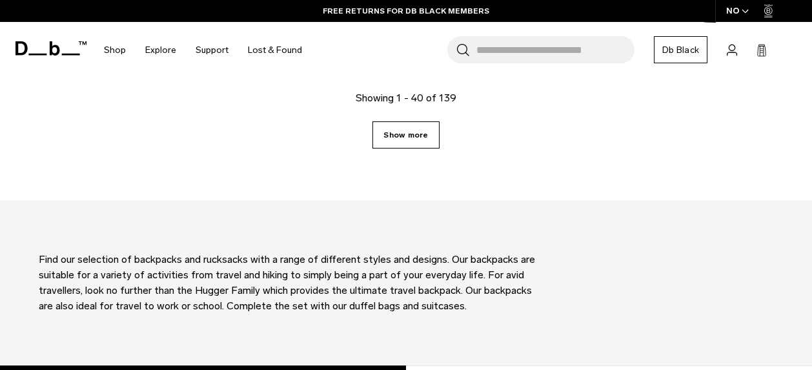
click at [407, 121] on link "Show more" at bounding box center [406, 134] width 67 height 27
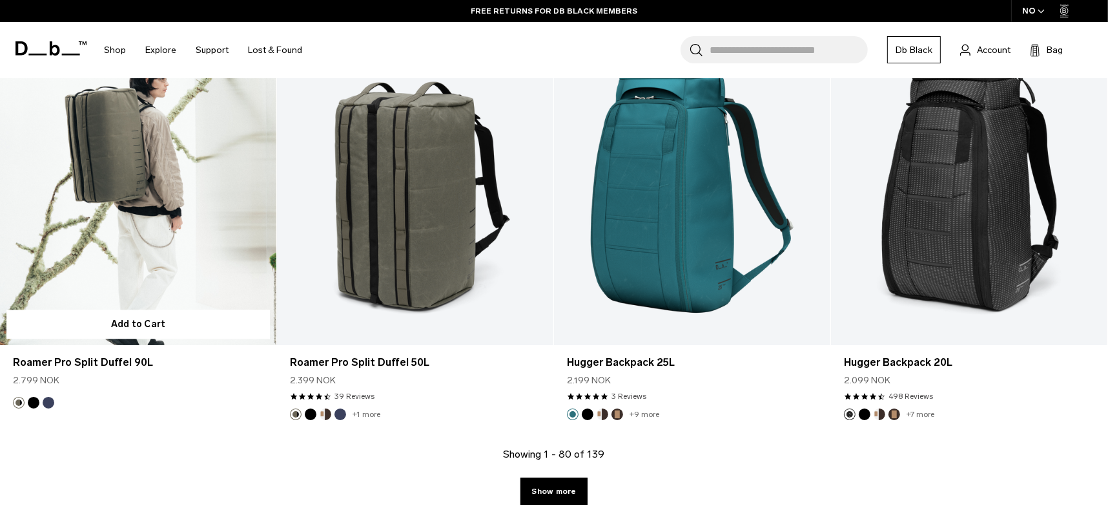
scroll to position [8363, 0]
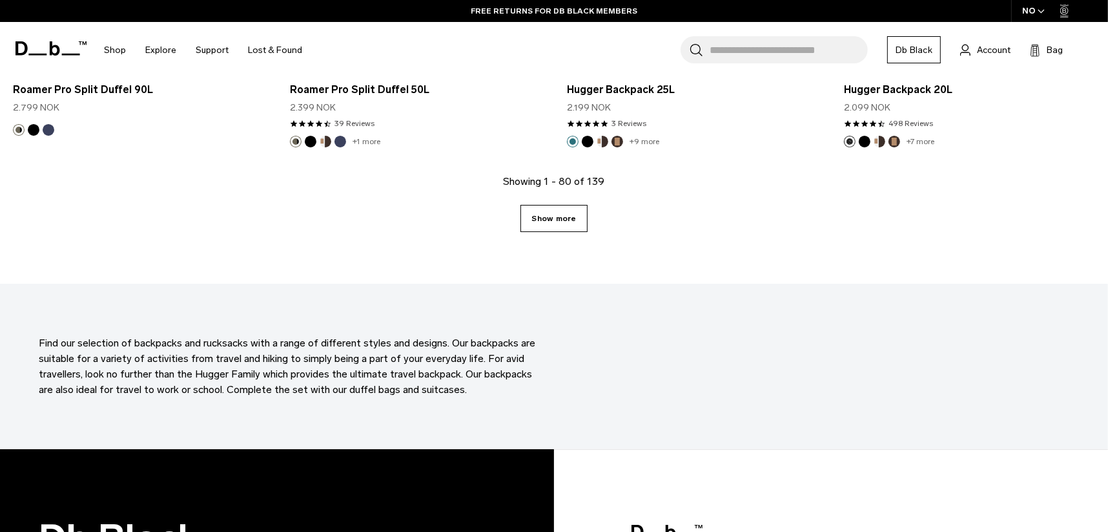
click at [564, 218] on link "Show more" at bounding box center [554, 218] width 67 height 27
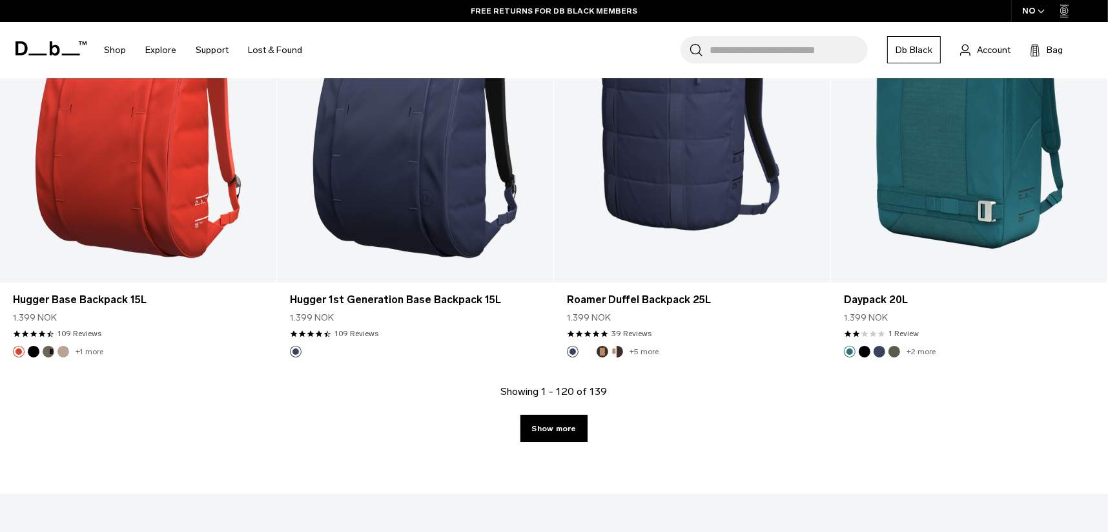
scroll to position [12368, 0]
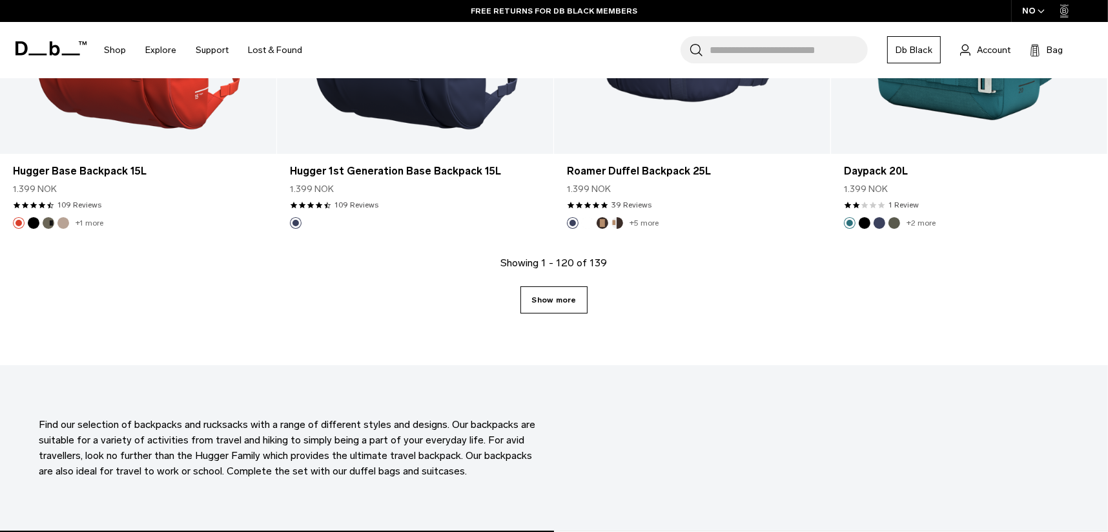
drag, startPoint x: 595, startPoint y: 305, endPoint x: 574, endPoint y: 300, distance: 22.4
click at [589, 304] on div "Showing 1 - 120 of 139 Show more" at bounding box center [554, 310] width 1108 height 110
click at [568, 299] on link "Show more" at bounding box center [554, 299] width 67 height 27
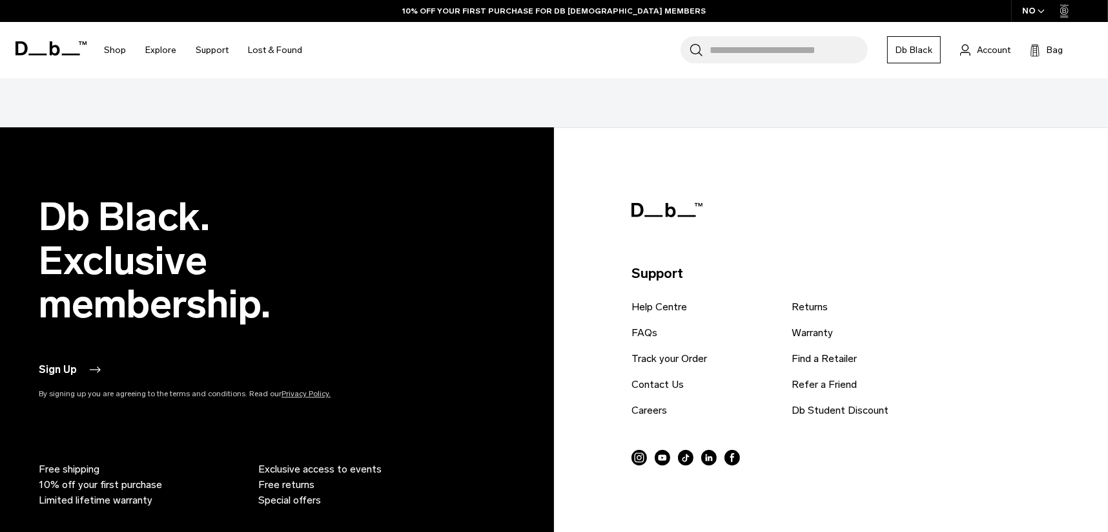
scroll to position [14757, 0]
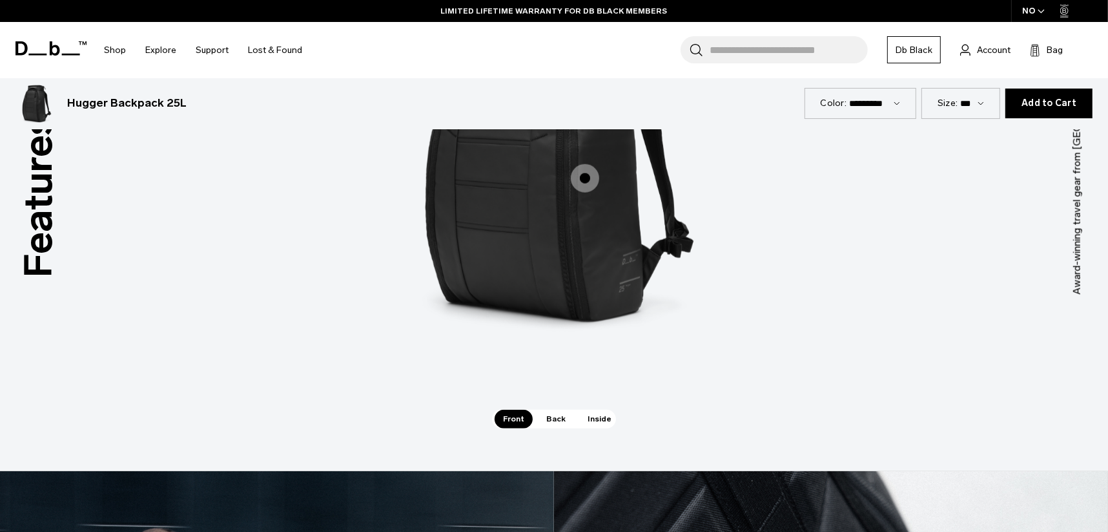
scroll to position [1356, 0]
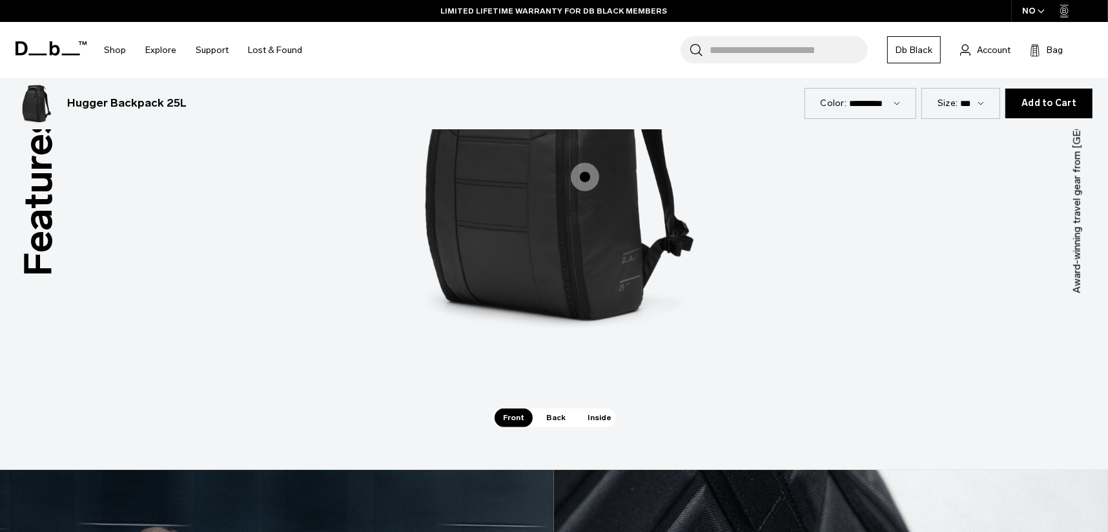
click at [544, 369] on span "Back" at bounding box center [556, 417] width 36 height 18
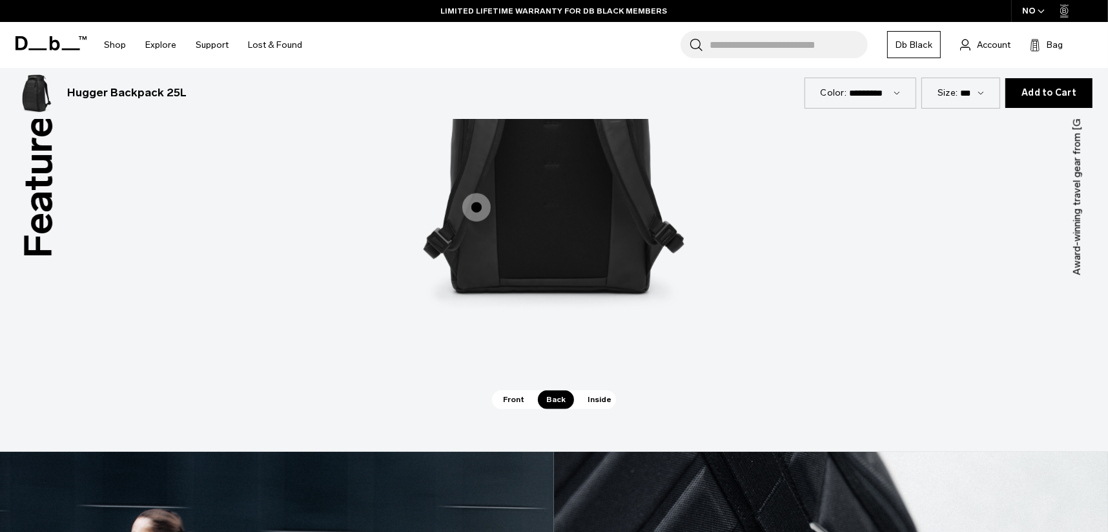
scroll to position [1420, 0]
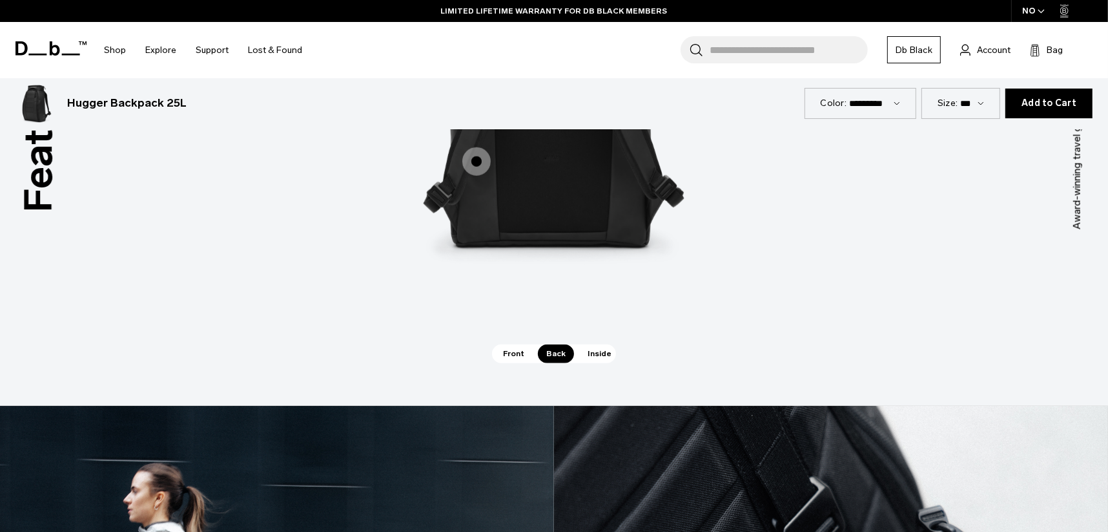
click at [517, 341] on div "Laptop Pocket Laptop Pocket Hook-Up System™ Hook-Up System™" at bounding box center [554, 92] width 388 height 505
click at [512, 352] on span "Front" at bounding box center [514, 353] width 38 height 18
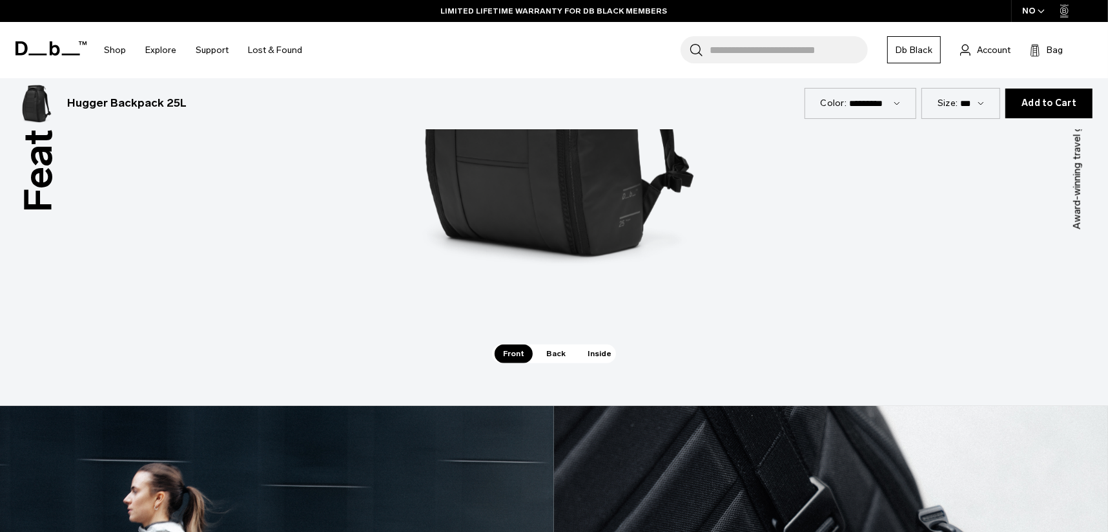
scroll to position [1097, 0]
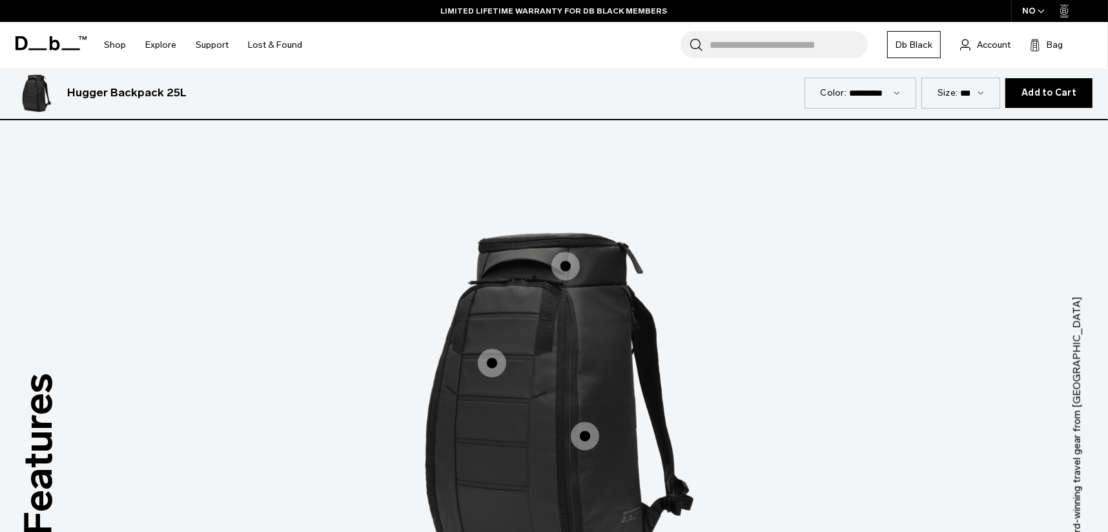
click at [568, 266] on span "1 / 3" at bounding box center [566, 266] width 28 height 28
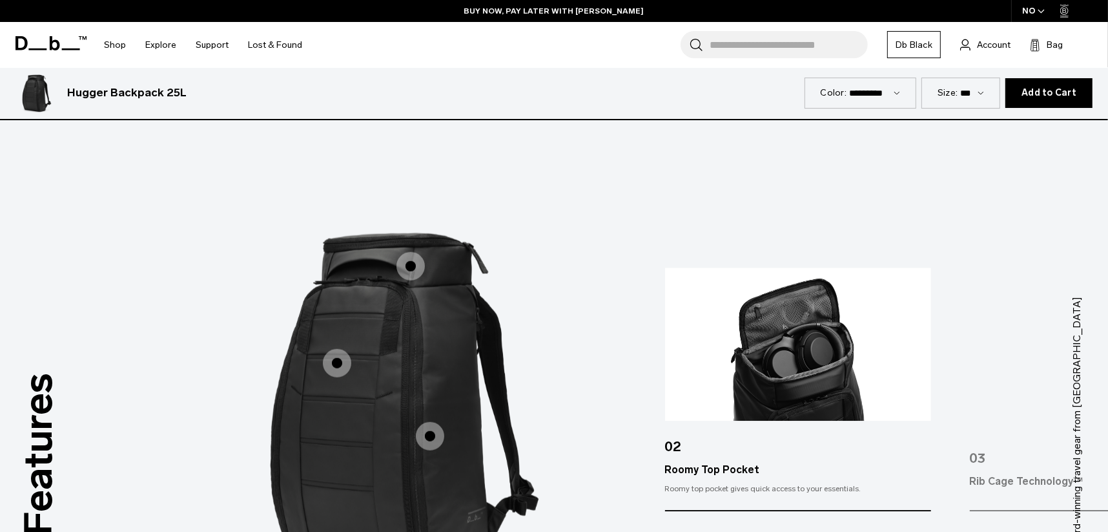
click at [340, 360] on span "1 / 3" at bounding box center [337, 363] width 28 height 28
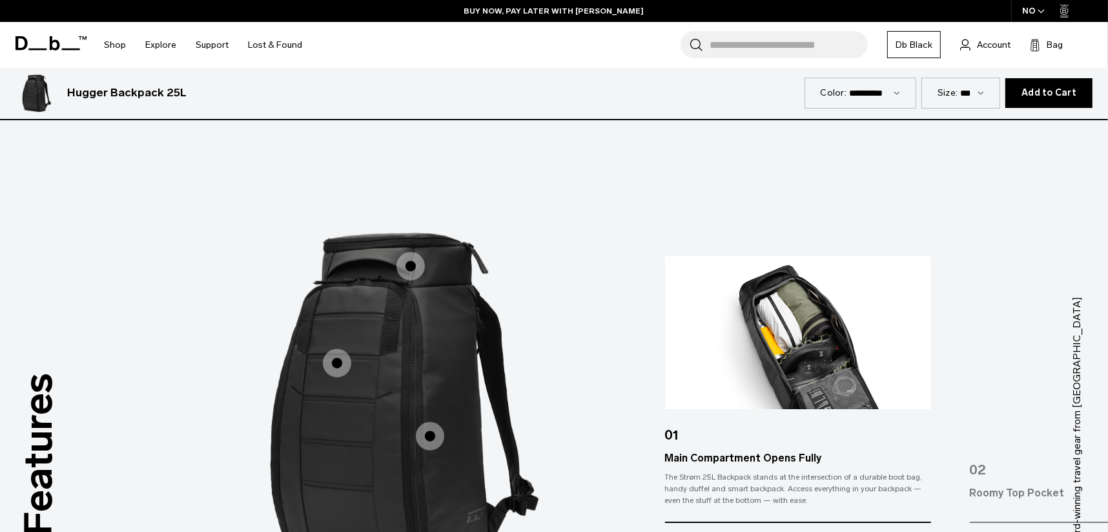
click at [426, 369] on span "1 / 3" at bounding box center [430, 436] width 28 height 28
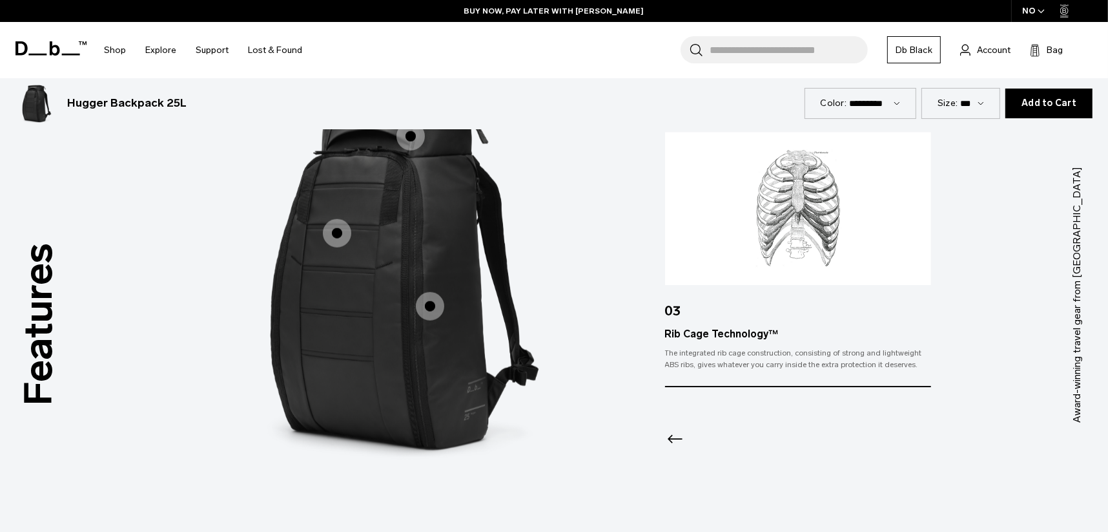
scroll to position [1291, 0]
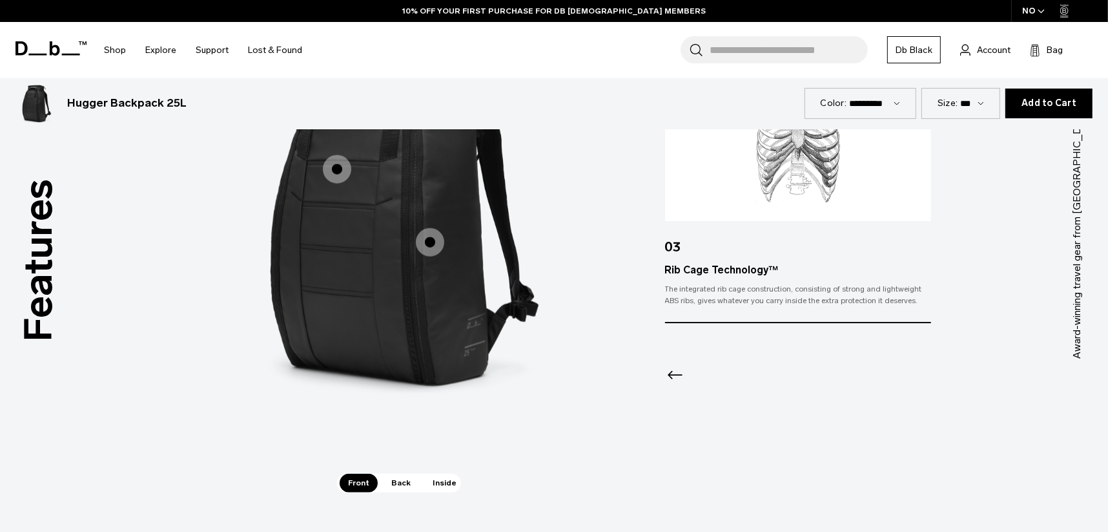
click at [394, 369] on span "Back" at bounding box center [401, 482] width 36 height 18
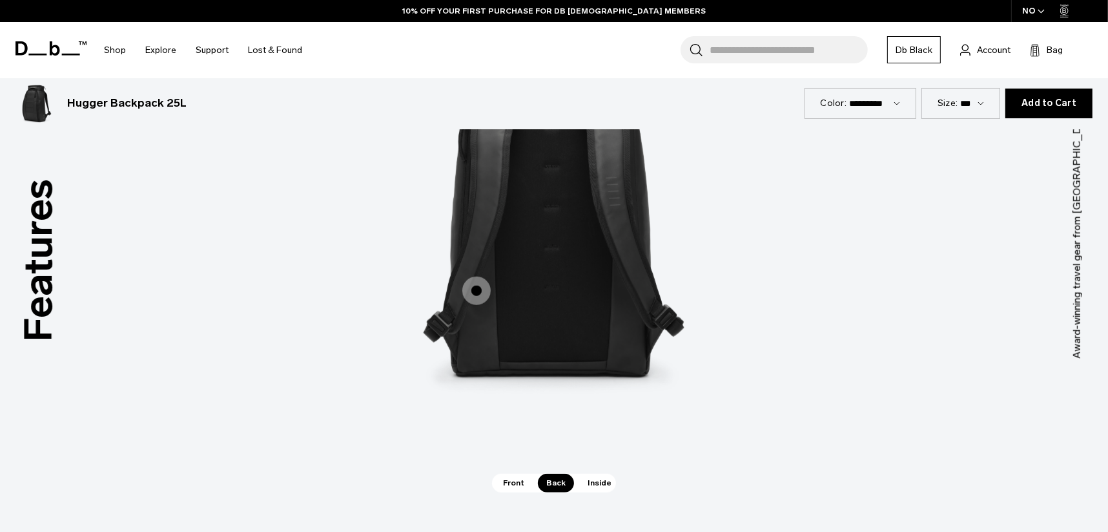
scroll to position [1163, 0]
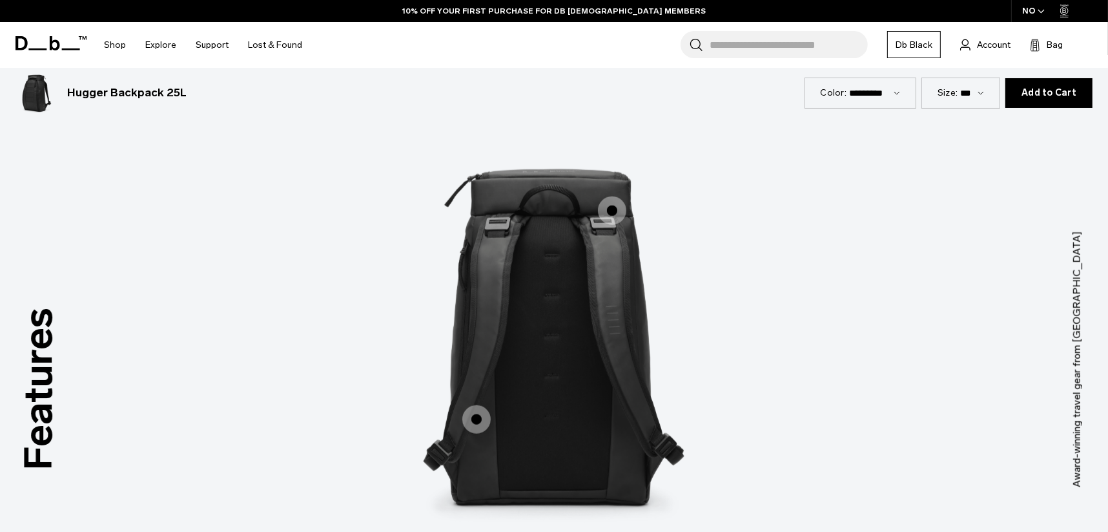
click at [481, 369] on span "2 / 3" at bounding box center [476, 419] width 28 height 28
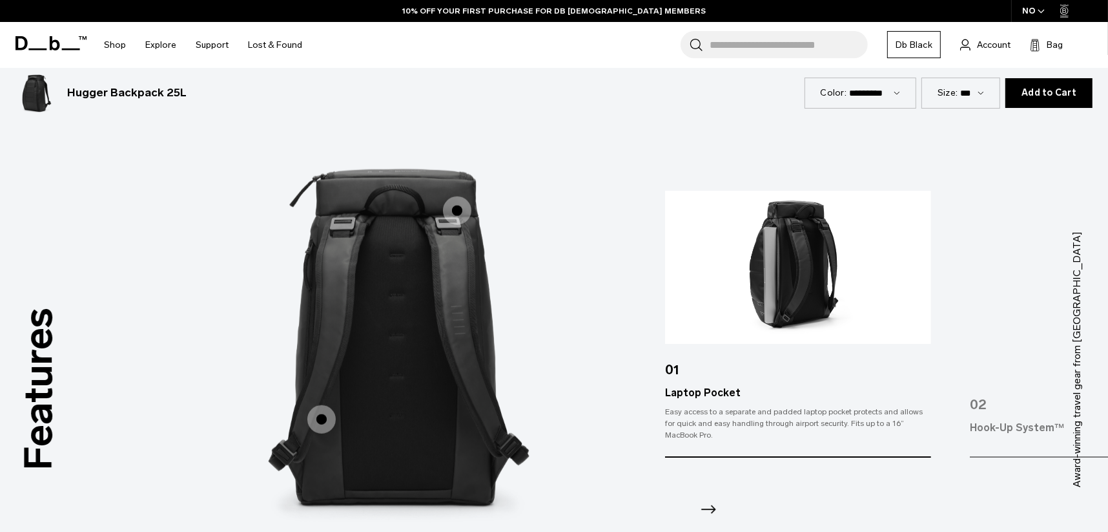
click at [458, 205] on span "2 / 3" at bounding box center [457, 210] width 28 height 28
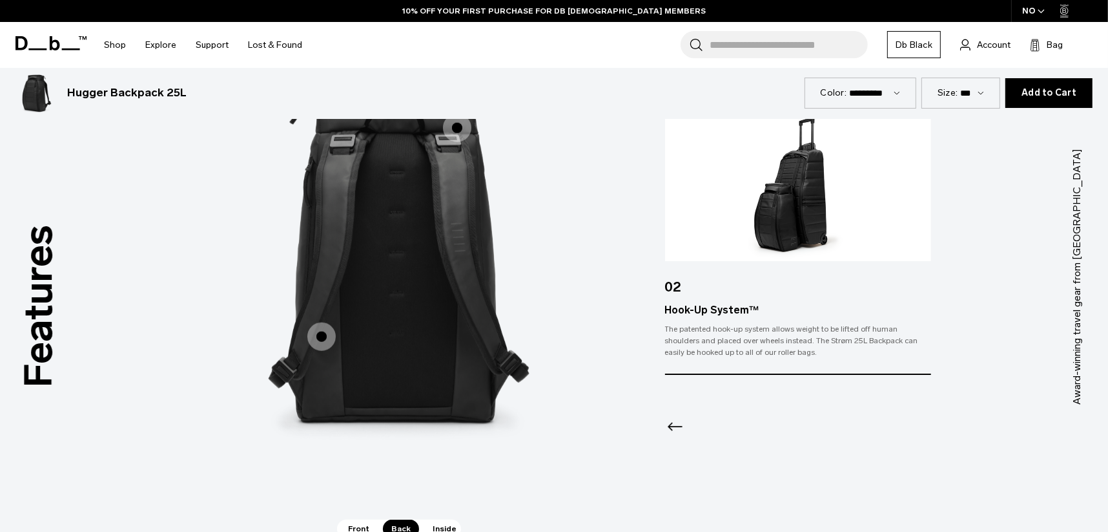
scroll to position [1356, 0]
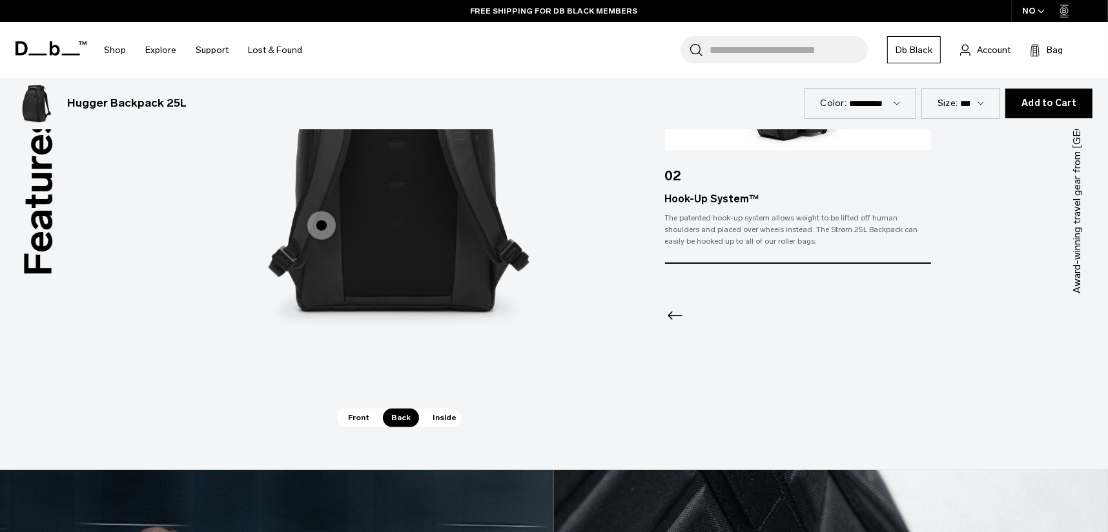
click at [445, 369] on span "Inside" at bounding box center [444, 417] width 41 height 18
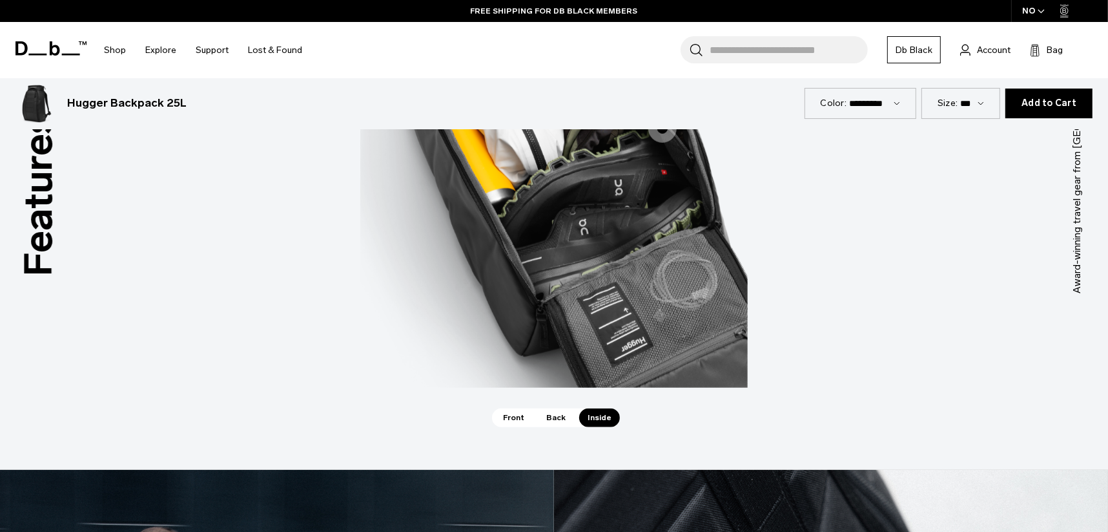
scroll to position [1163, 0]
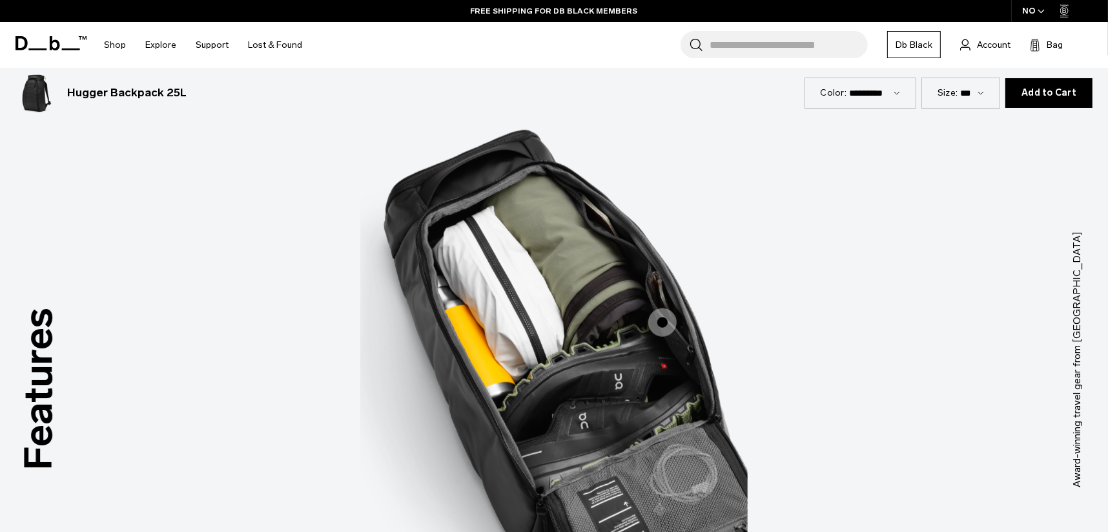
click at [657, 324] on span "3 / 3" at bounding box center [662, 322] width 28 height 28
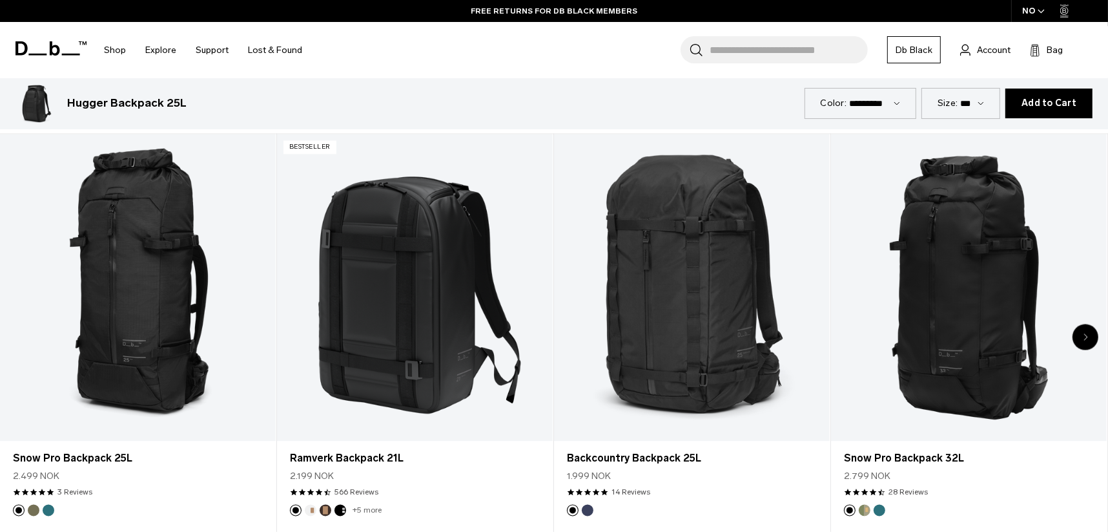
scroll to position [2389, 0]
